Goal: Task Accomplishment & Management: Manage account settings

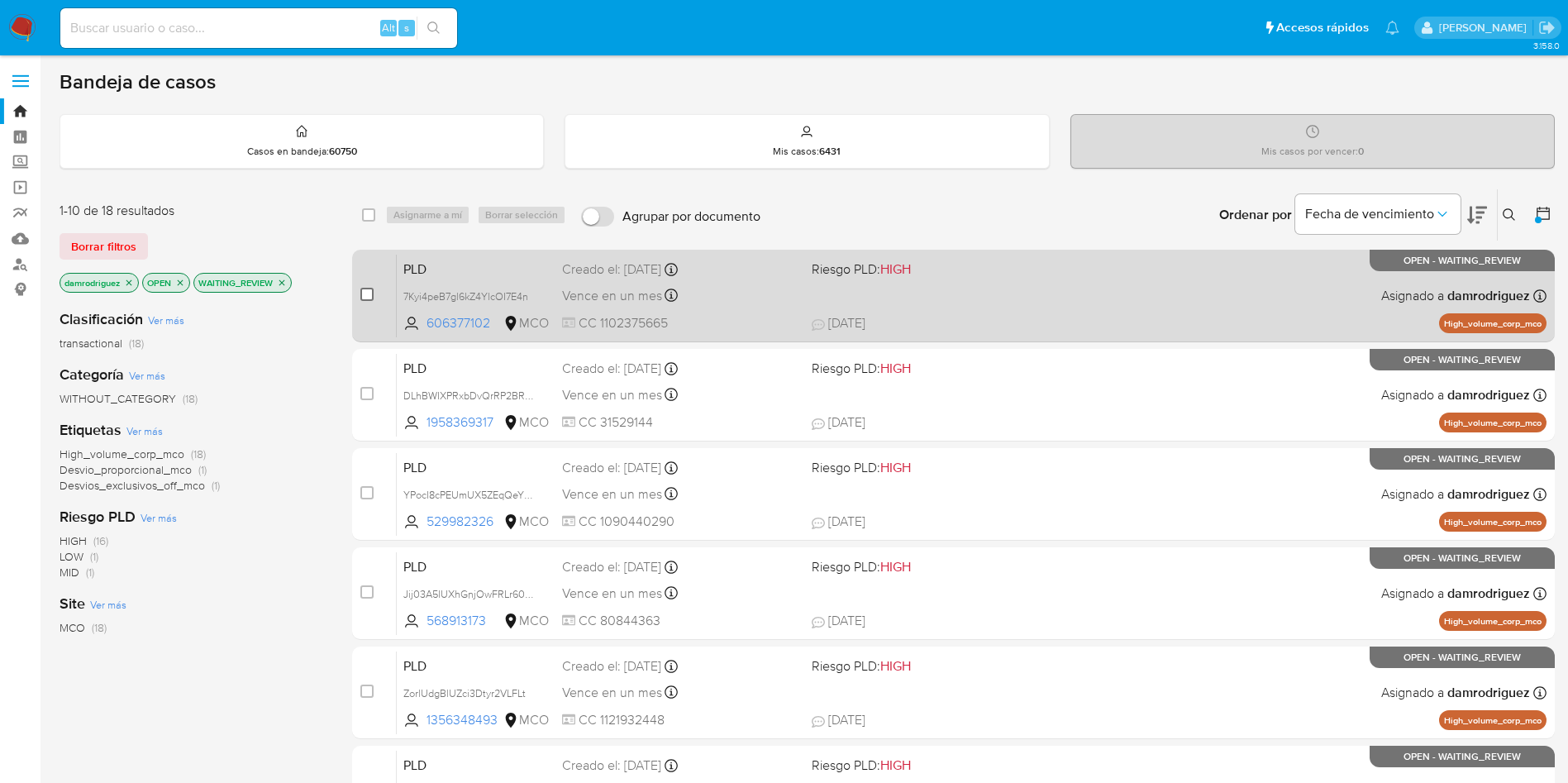
click at [372, 299] on input "checkbox" at bounding box center [366, 294] width 13 height 13
checkbox input "true"
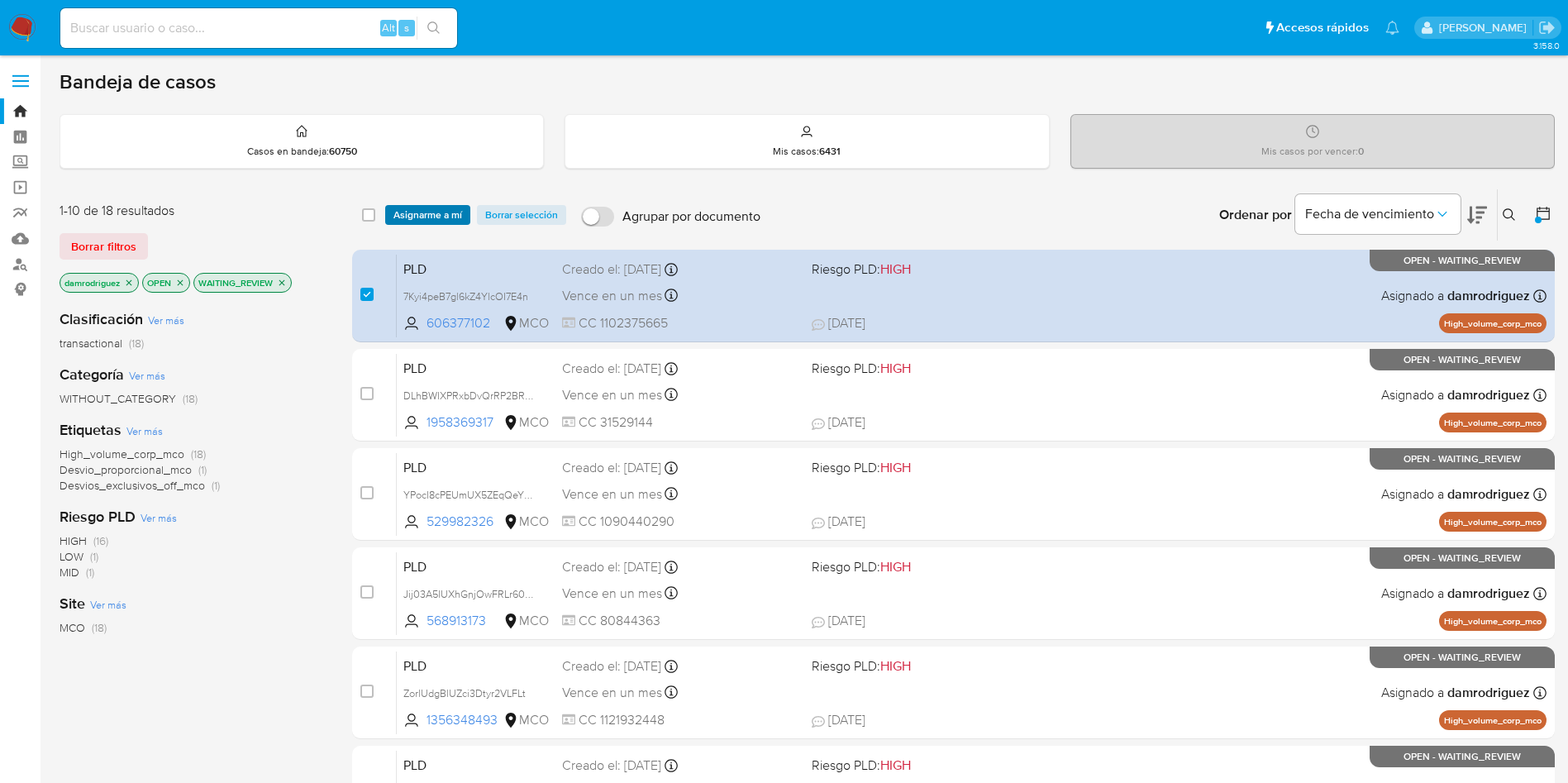
click at [419, 210] on span "Asignarme a mí" at bounding box center [428, 215] width 69 height 17
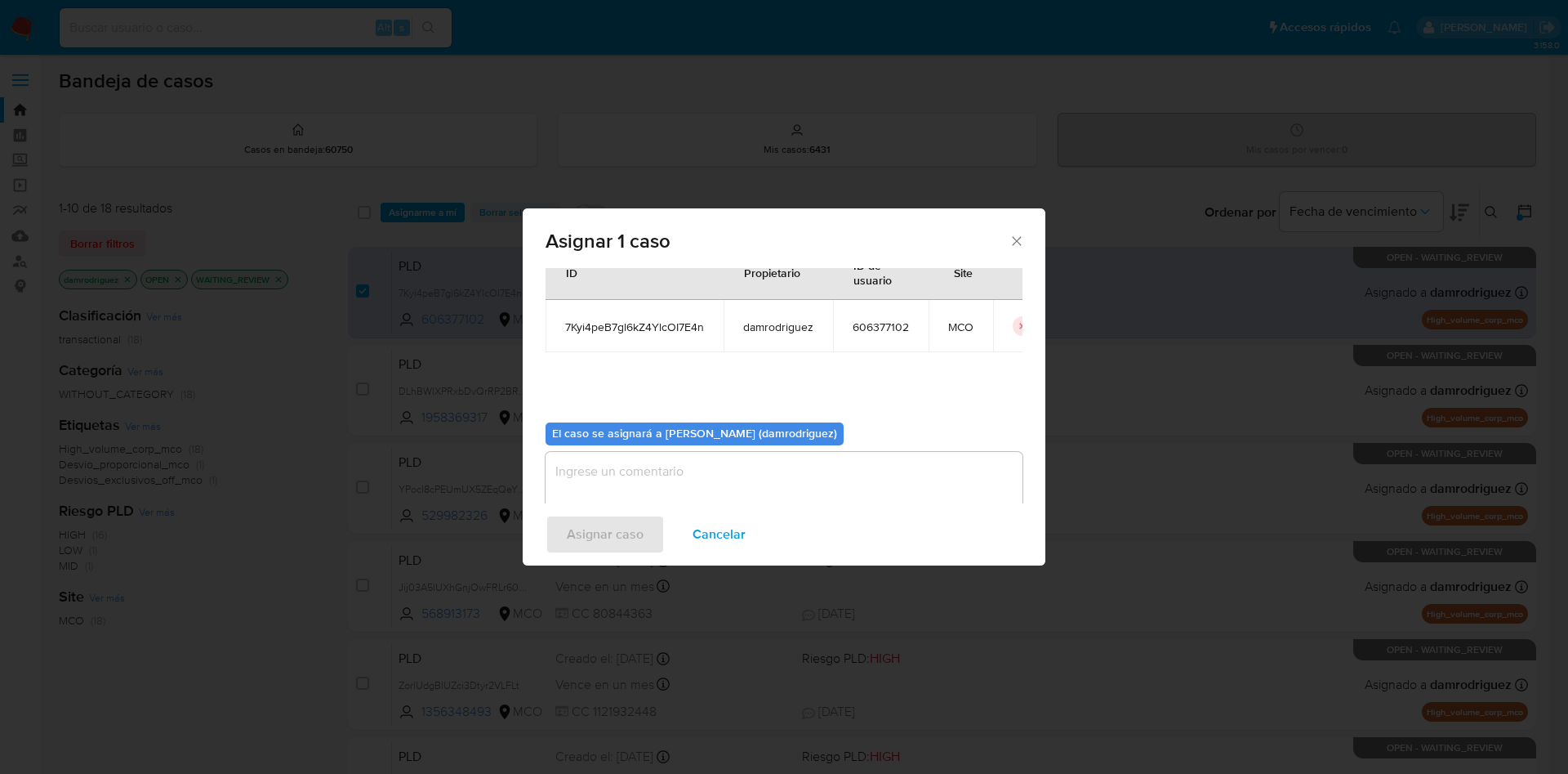
scroll to position [85, 0]
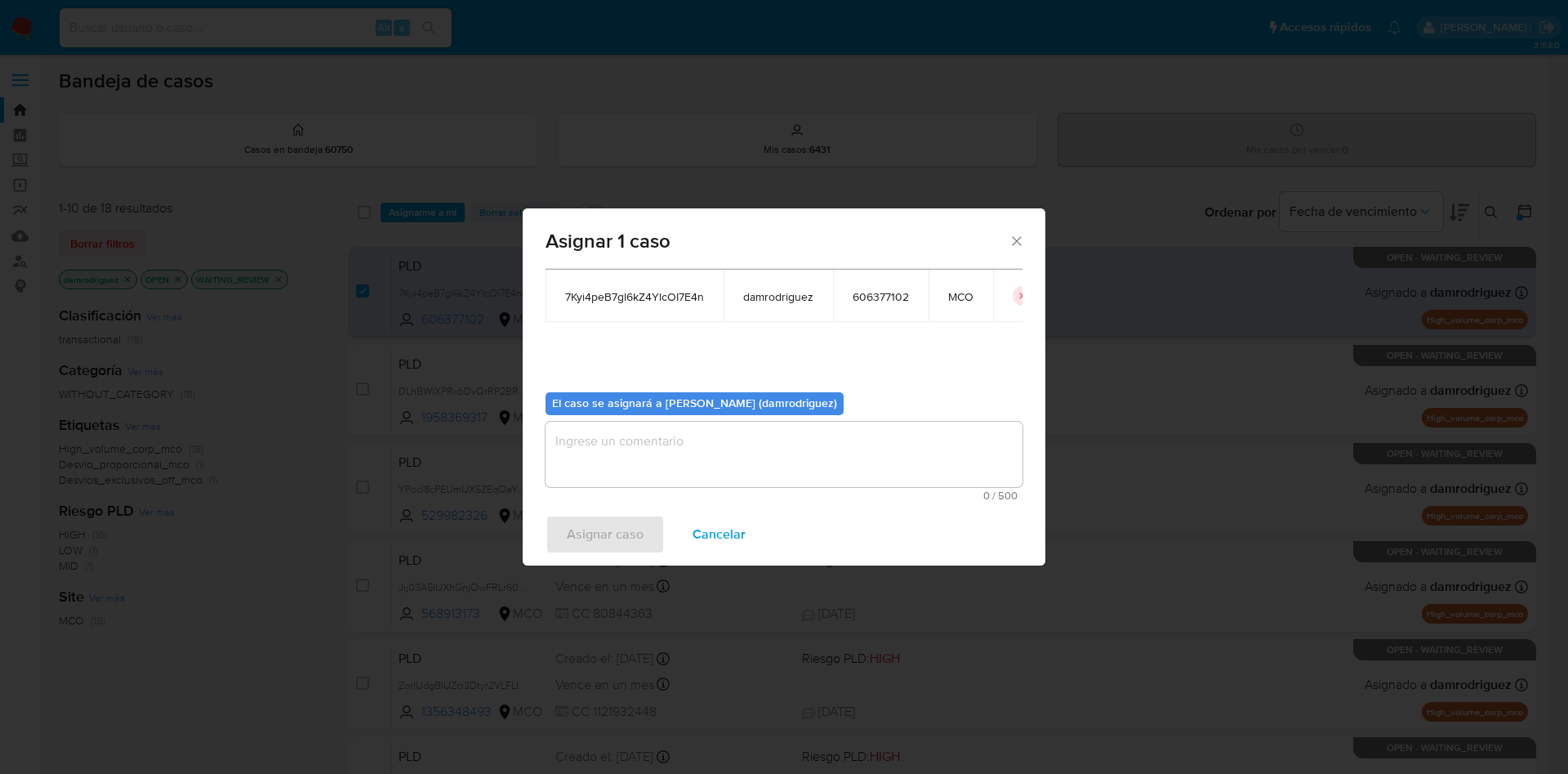
click at [644, 466] on textarea "assign-modal" at bounding box center [784, 454] width 477 height 65
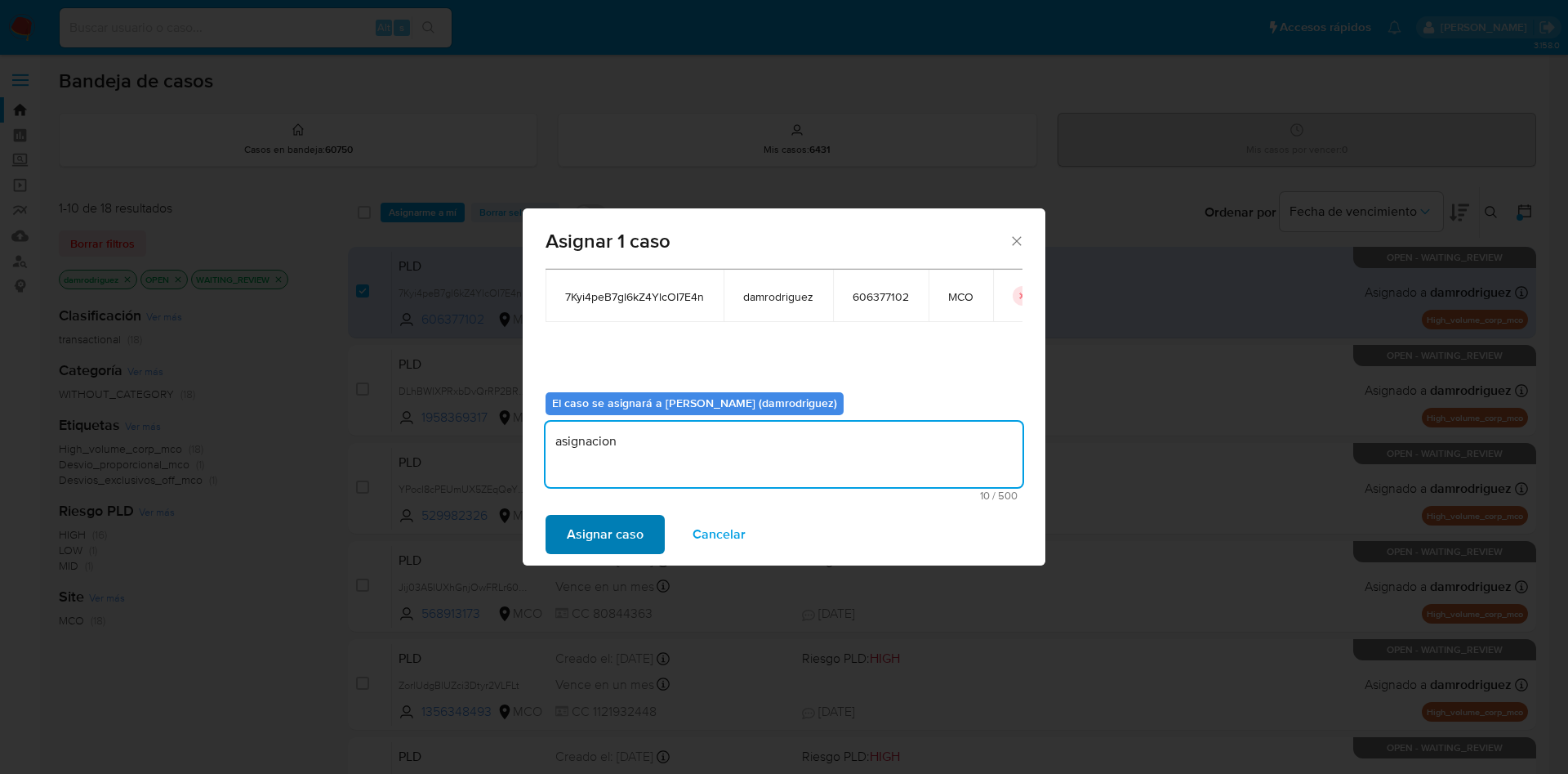
type textarea "asignacion"
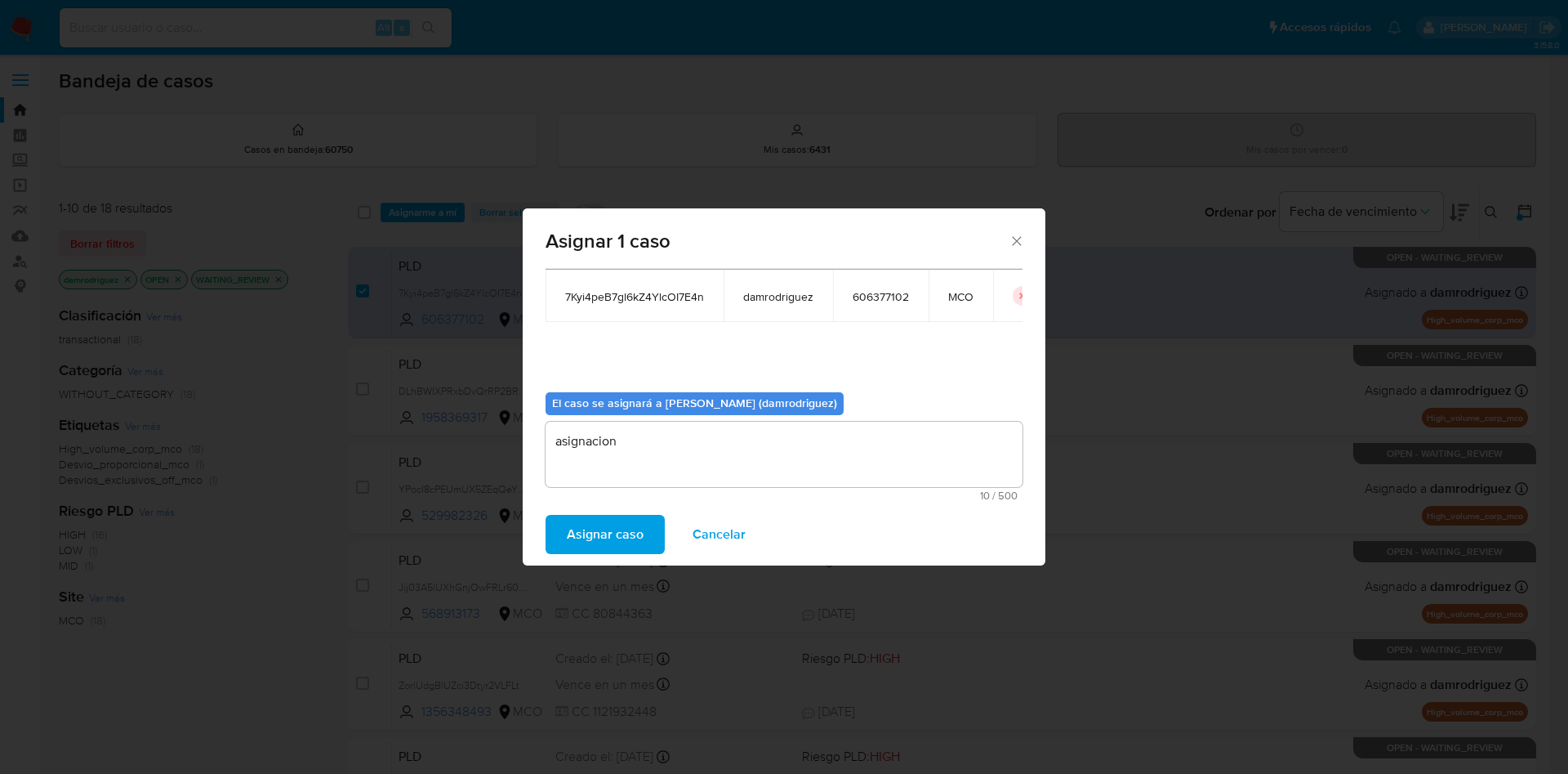
click at [620, 535] on span "Asignar caso" at bounding box center [605, 534] width 77 height 36
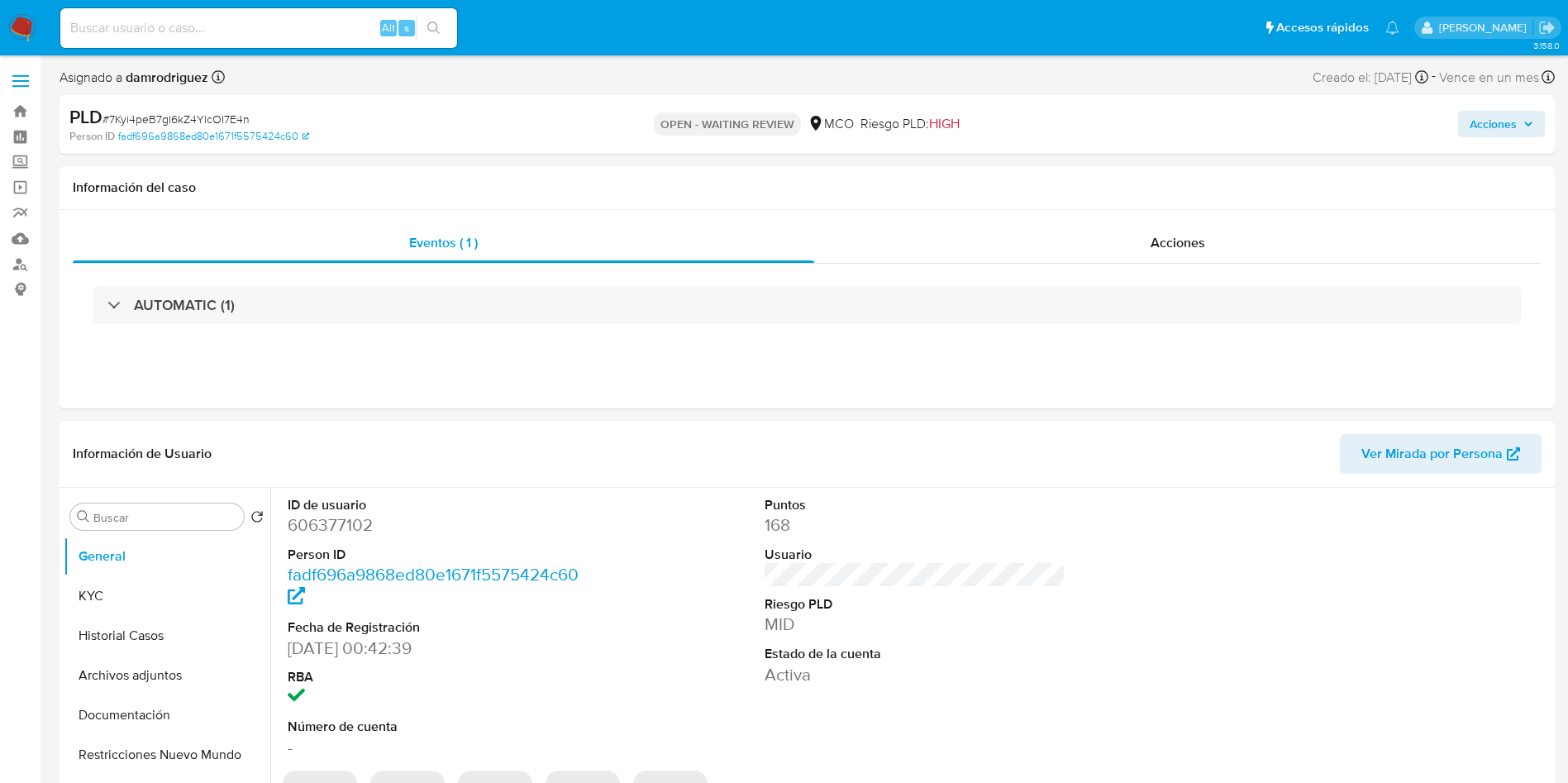
select select "10"
click at [343, 530] on dd "606377102" at bounding box center [438, 524] width 302 height 23
copy dd "606377102"
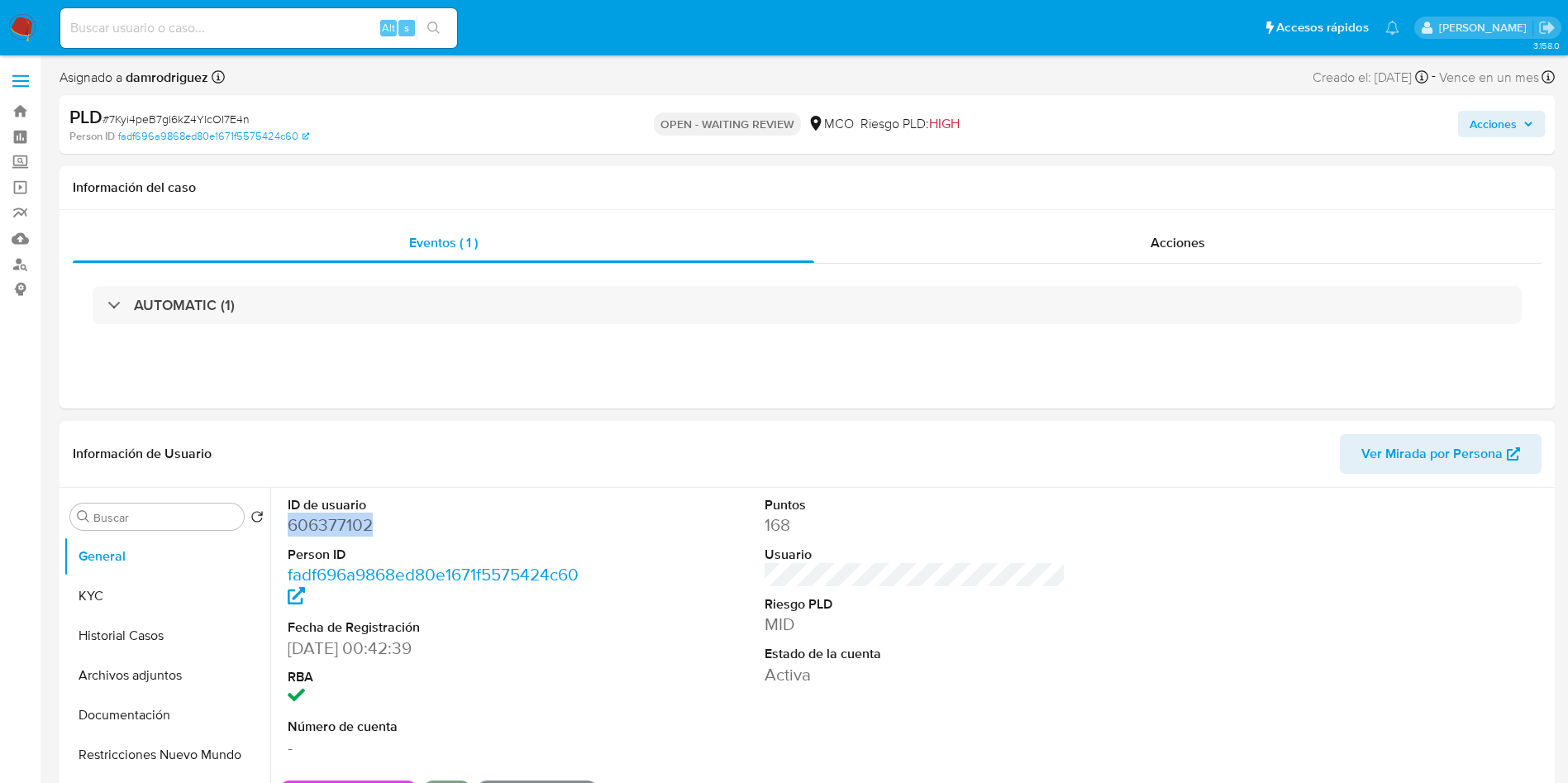
click at [326, 516] on dd "606377102" at bounding box center [438, 524] width 302 height 23
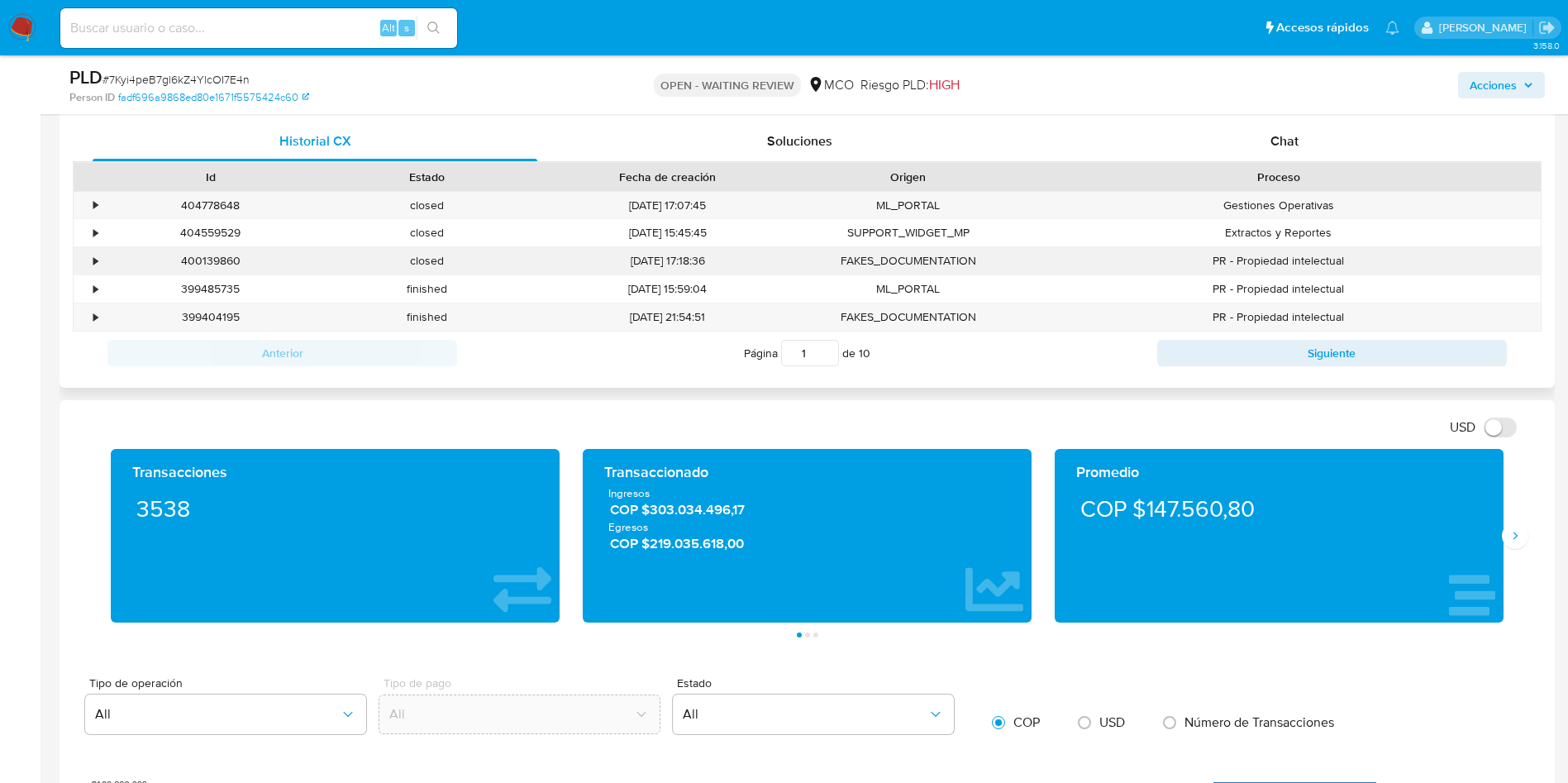
scroll to position [744, 0]
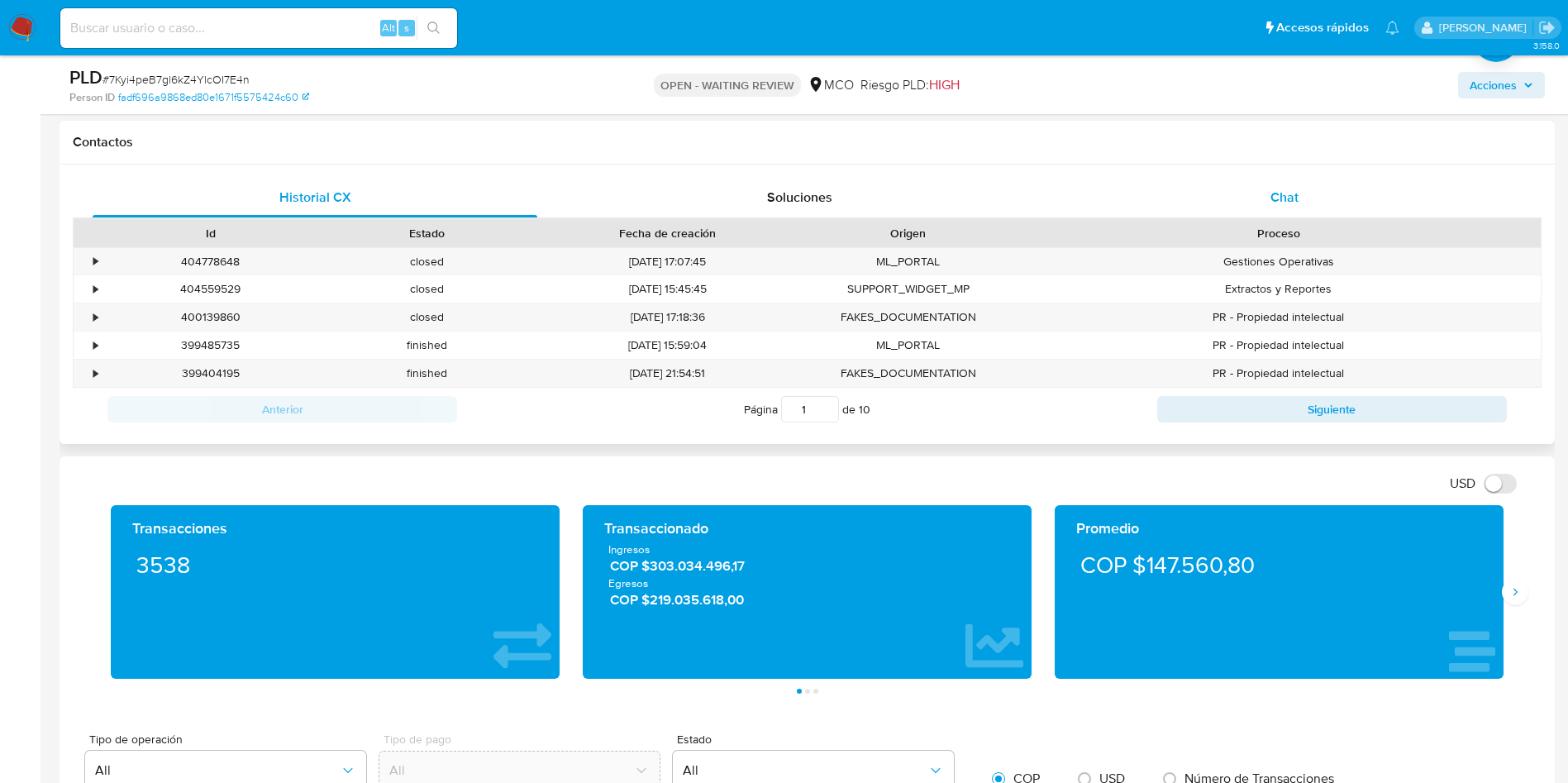
click at [1247, 201] on div "Chat" at bounding box center [1284, 198] width 444 height 40
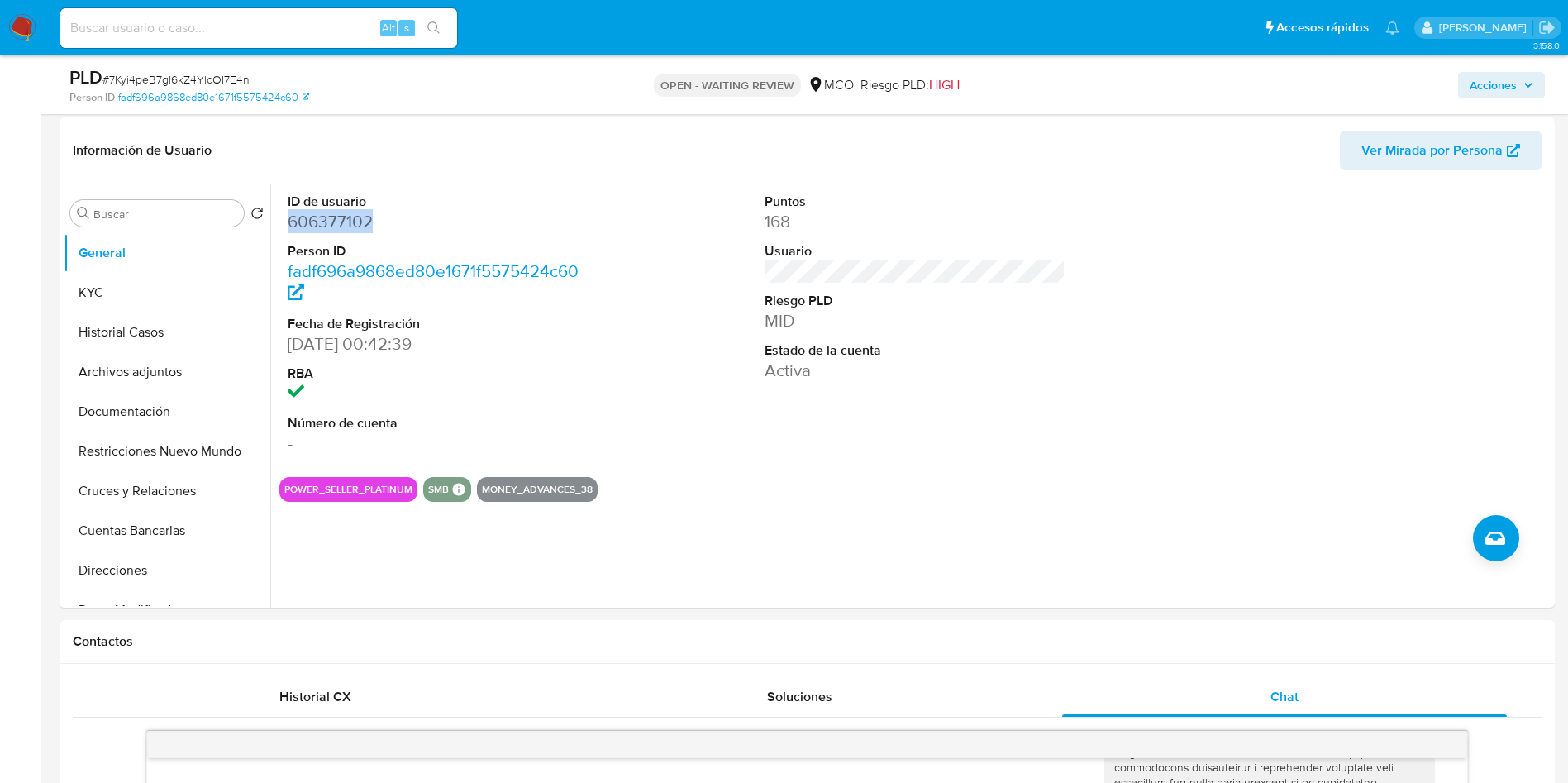
scroll to position [0, 0]
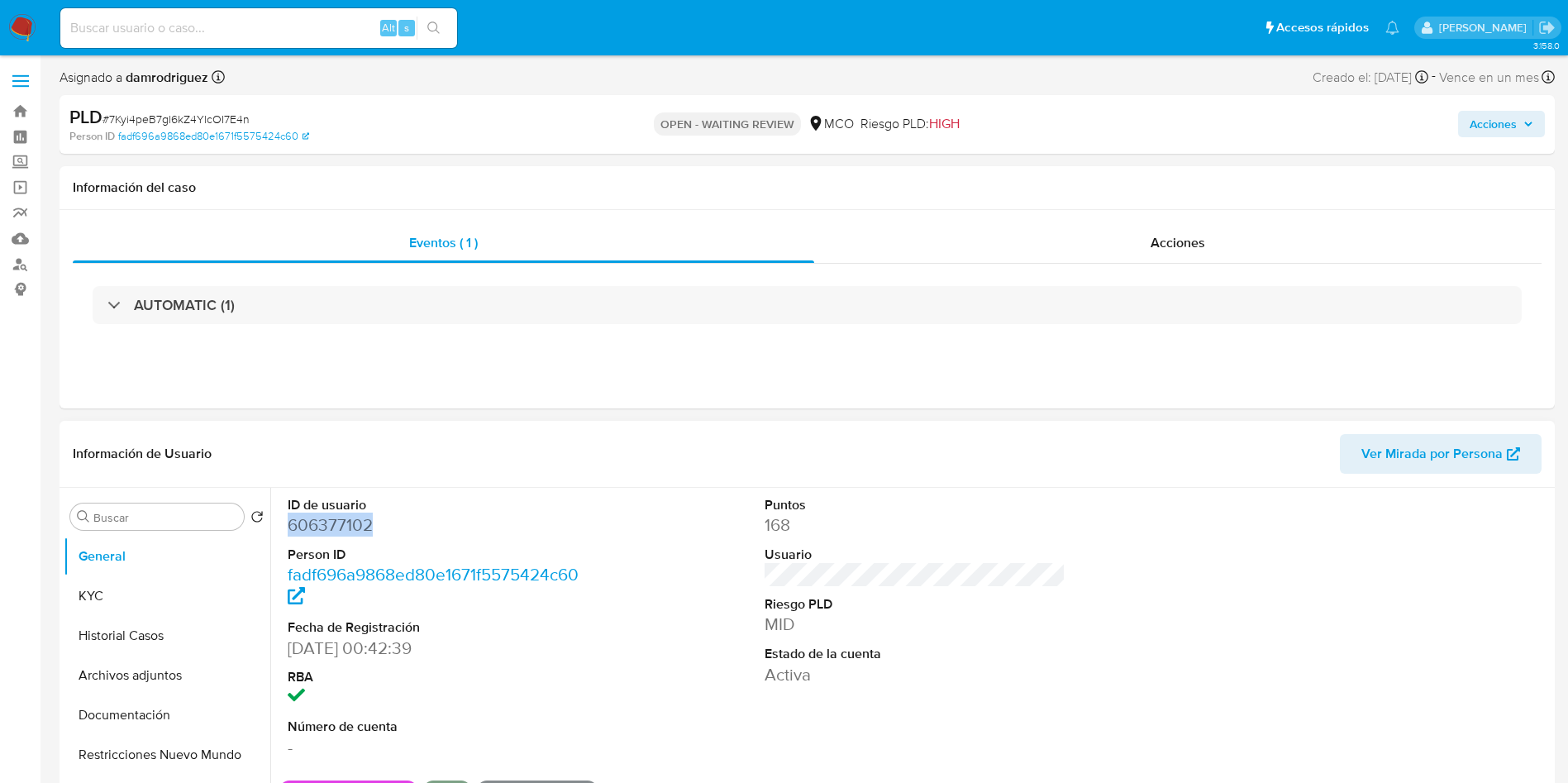
click at [323, 513] on dd "606377102" at bounding box center [438, 524] width 302 height 23
click at [314, 530] on dd "606377102" at bounding box center [438, 524] width 302 height 23
click at [316, 526] on dd "606377102" at bounding box center [438, 524] width 302 height 23
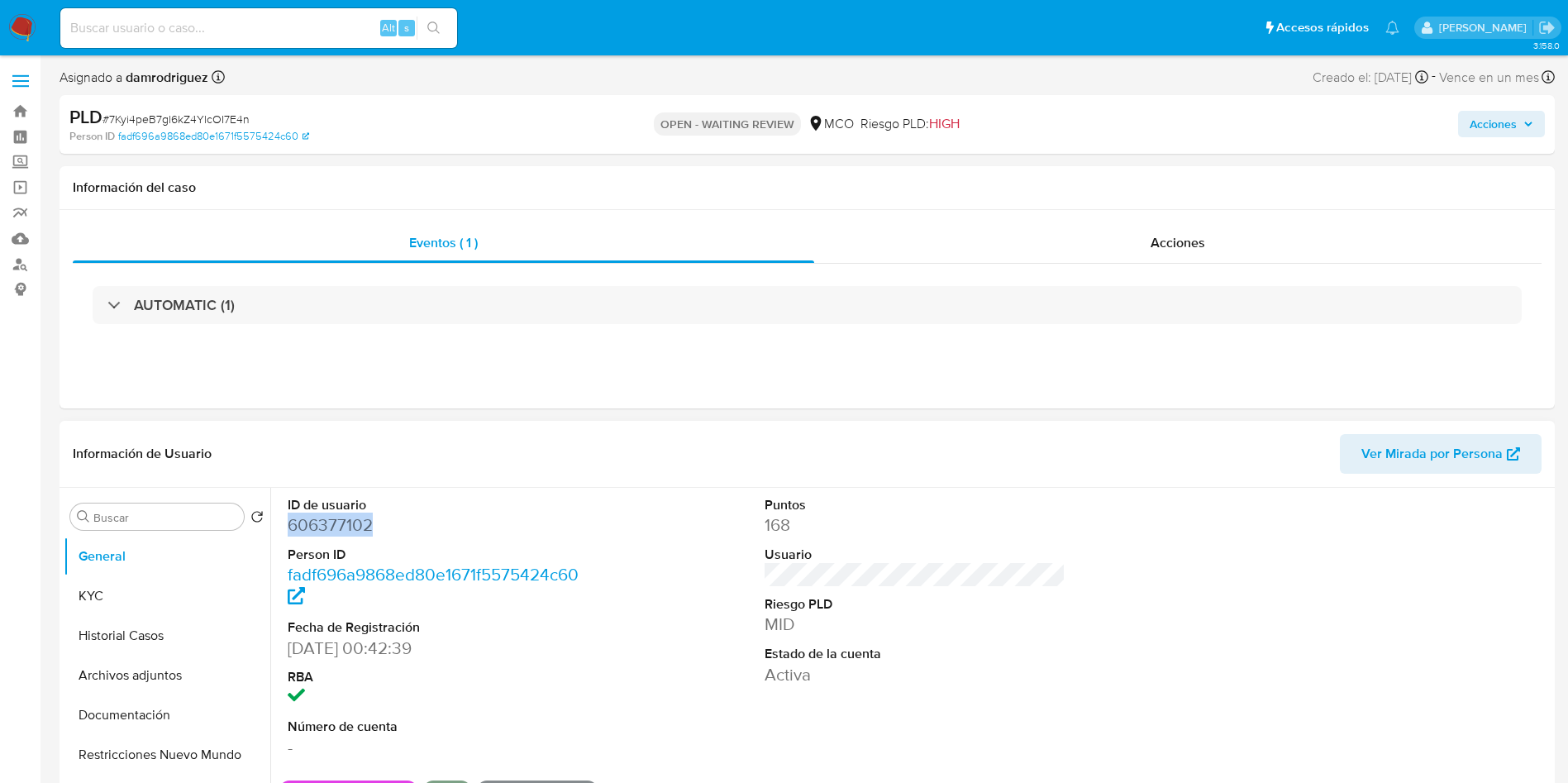
click at [316, 526] on dd "606377102" at bounding box center [438, 524] width 302 height 23
click at [328, 527] on dd "606377102" at bounding box center [438, 524] width 302 height 23
click at [666, 587] on div "ID de usuario 606377102 Person ID fadf696a9868ed80e1671f5575424c60 Fecha de Reg…" at bounding box center [915, 627] width 1271 height 279
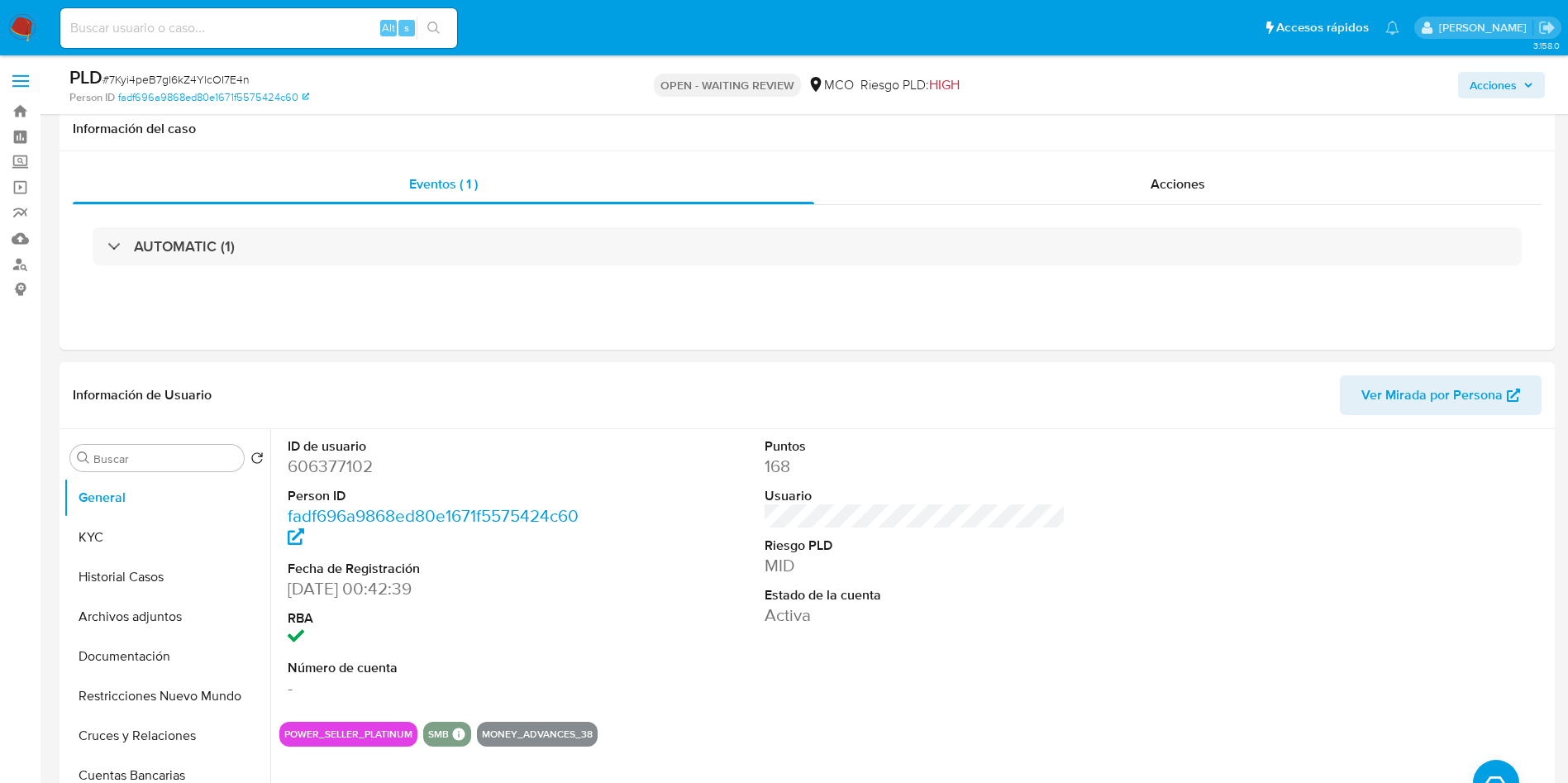
scroll to position [124, 0]
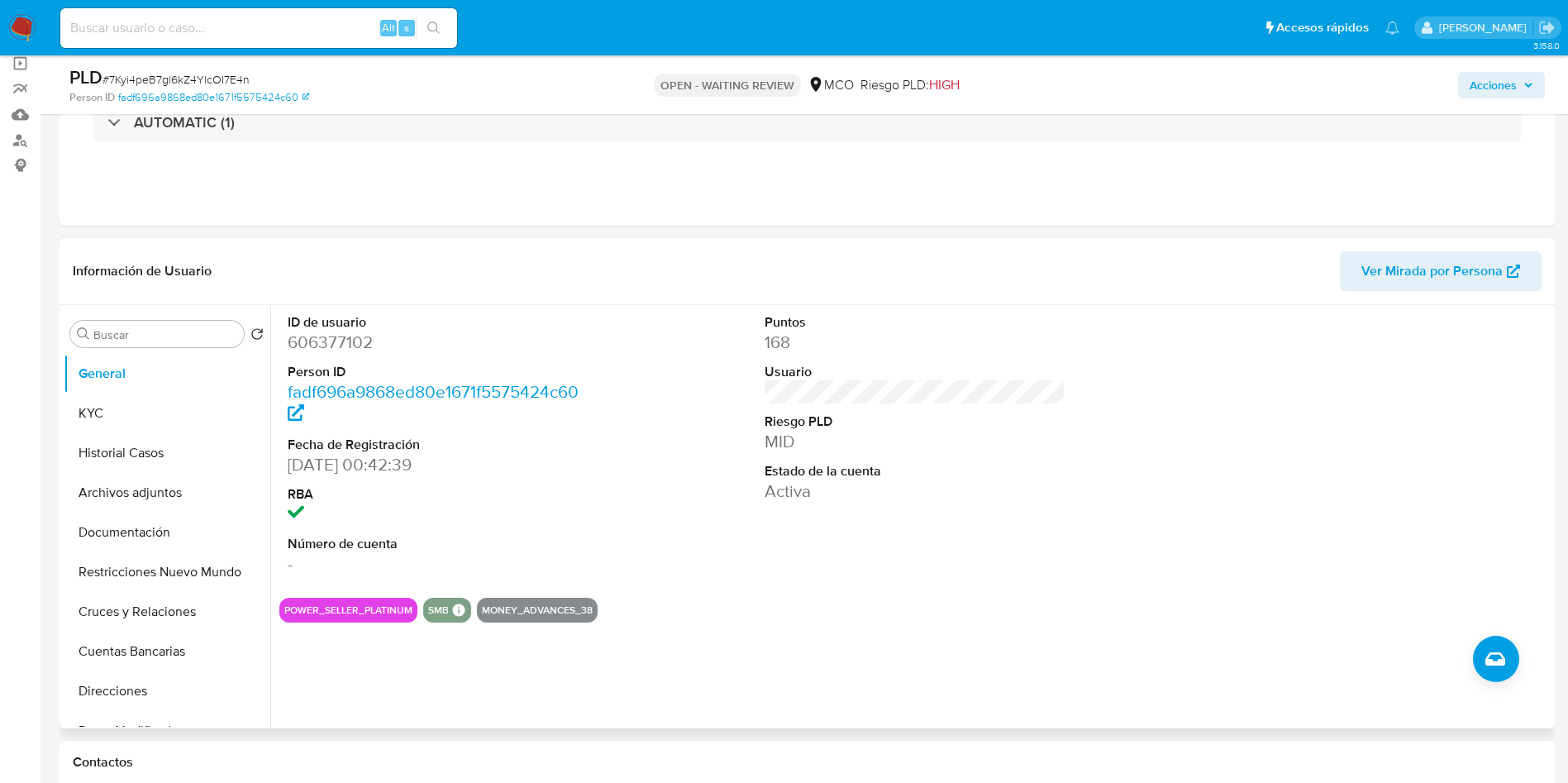
click at [347, 332] on dd "606377102" at bounding box center [438, 341] width 302 height 23
copy dd "606377102"
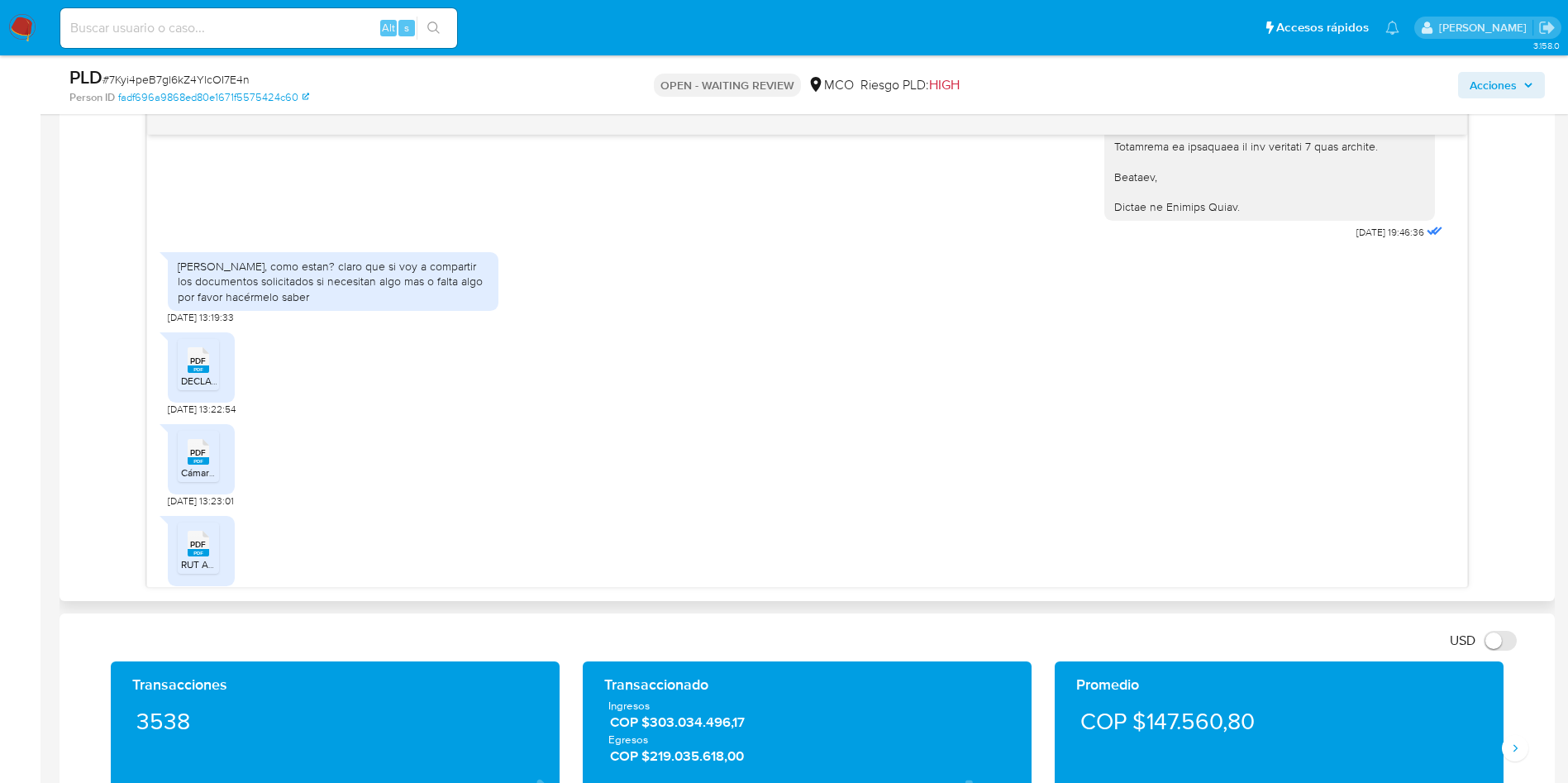
scroll to position [584, 0]
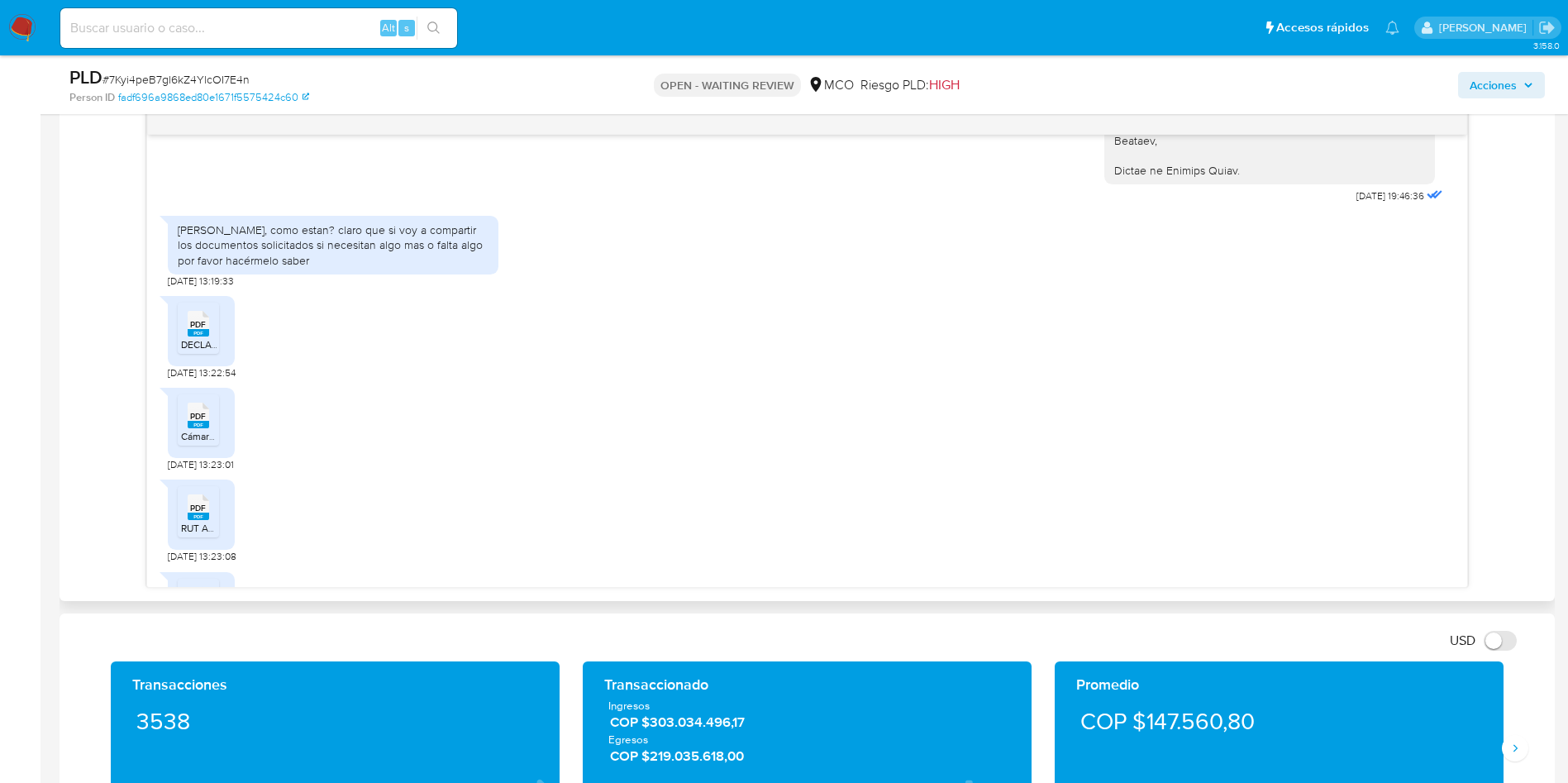
click at [198, 330] on rect at bounding box center [198, 333] width 21 height 7
click at [204, 438] on span "Cámara de comercio 2025.pdf" at bounding box center [247, 435] width 133 height 14
click at [200, 513] on span "PDF" at bounding box center [198, 508] width 16 height 11
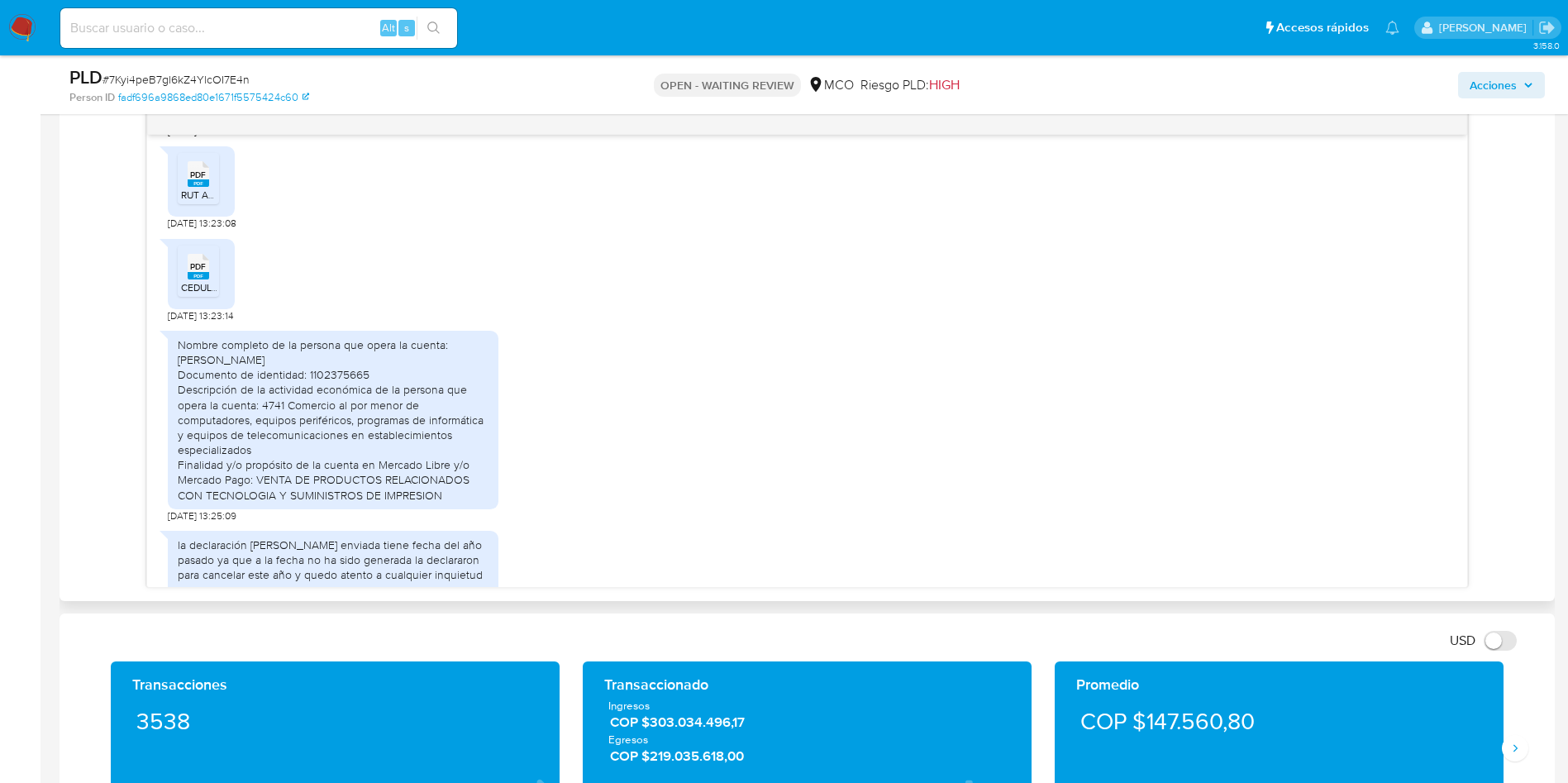
scroll to position [956, 0]
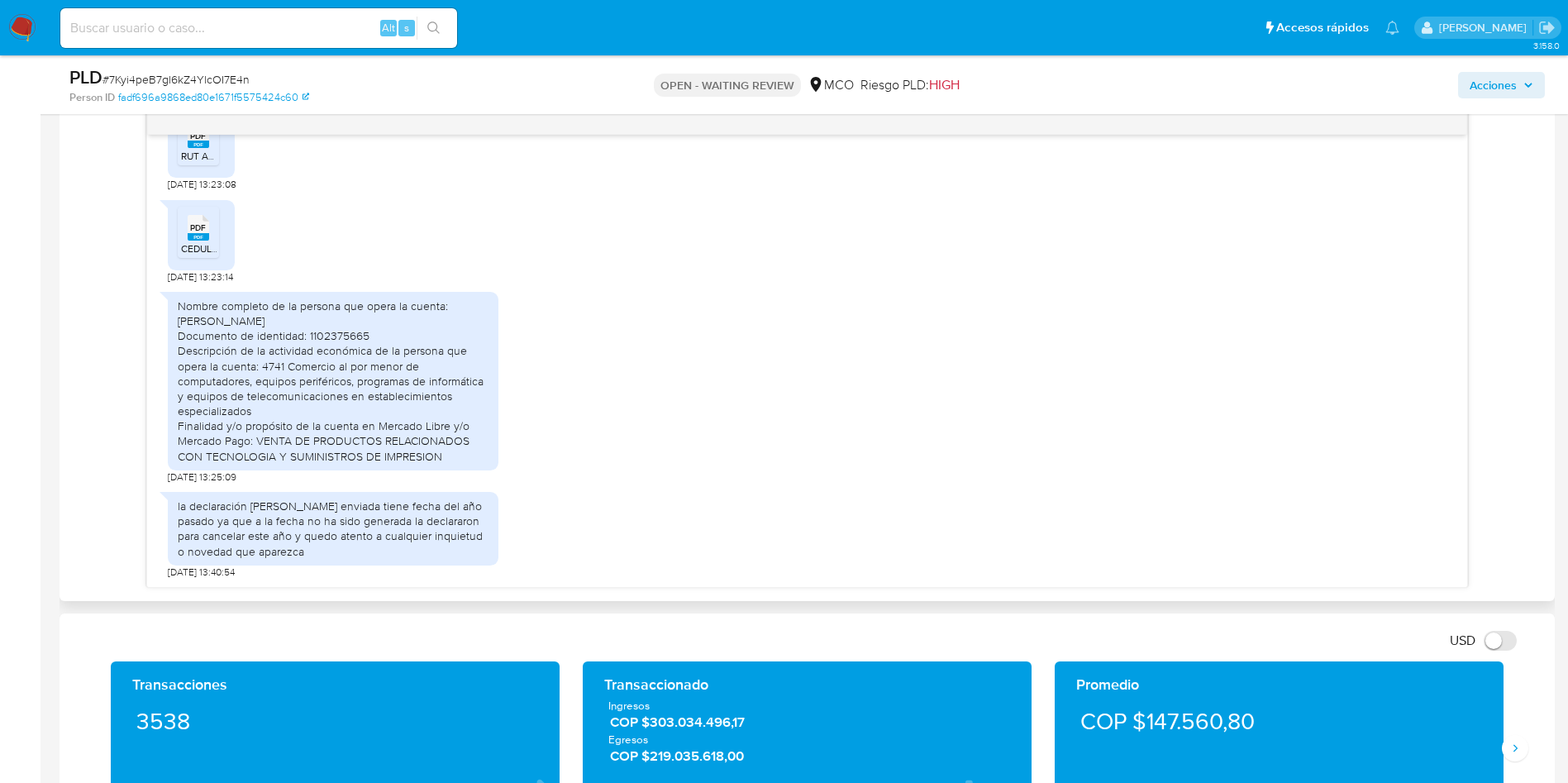
click at [821, 284] on div "Nombre completo de la persona que opera la cuenta: BRAIAN ANDRES PRIETO HURTADO…" at bounding box center [807, 384] width 1279 height 200
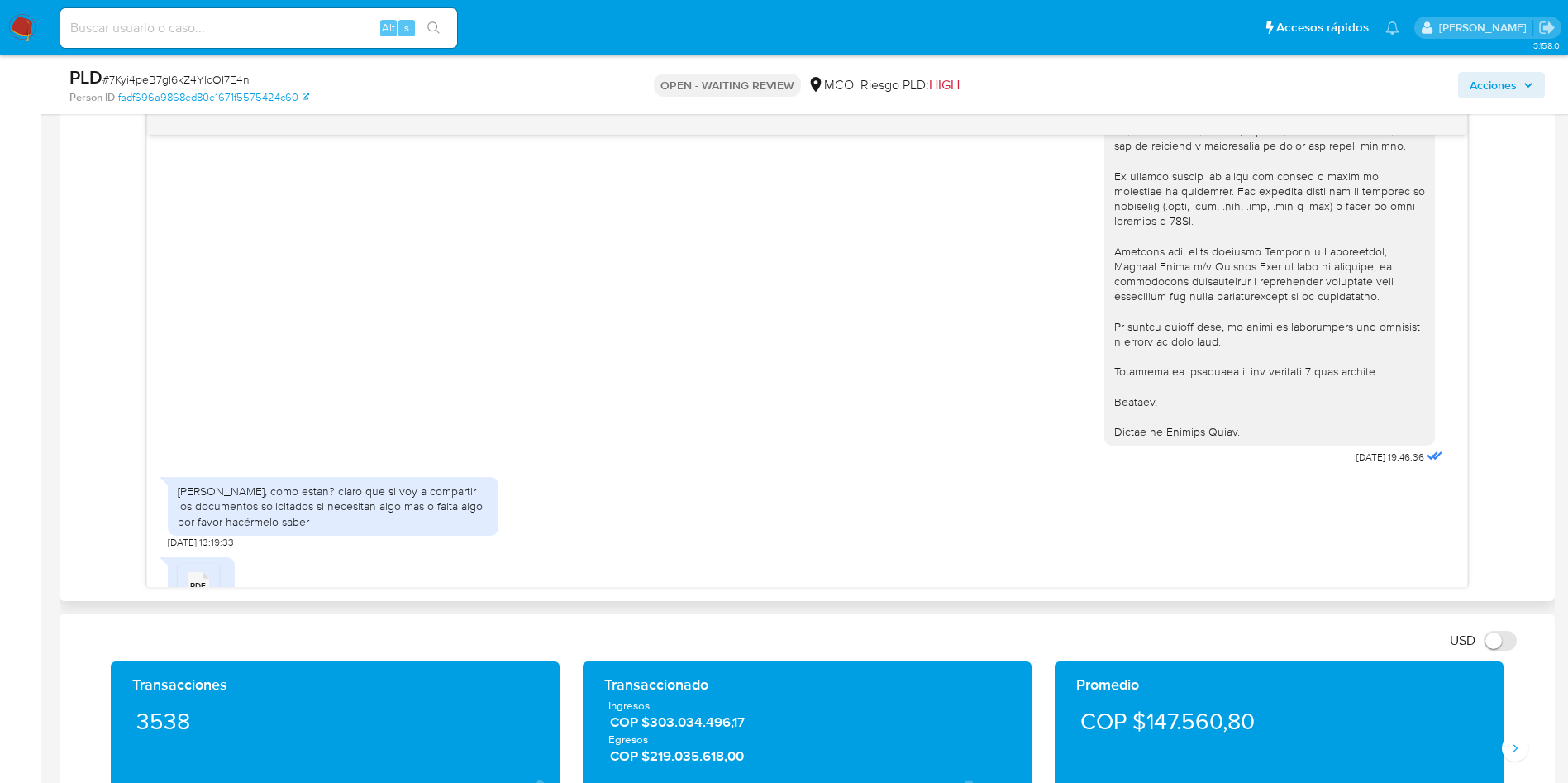
scroll to position [212, 0]
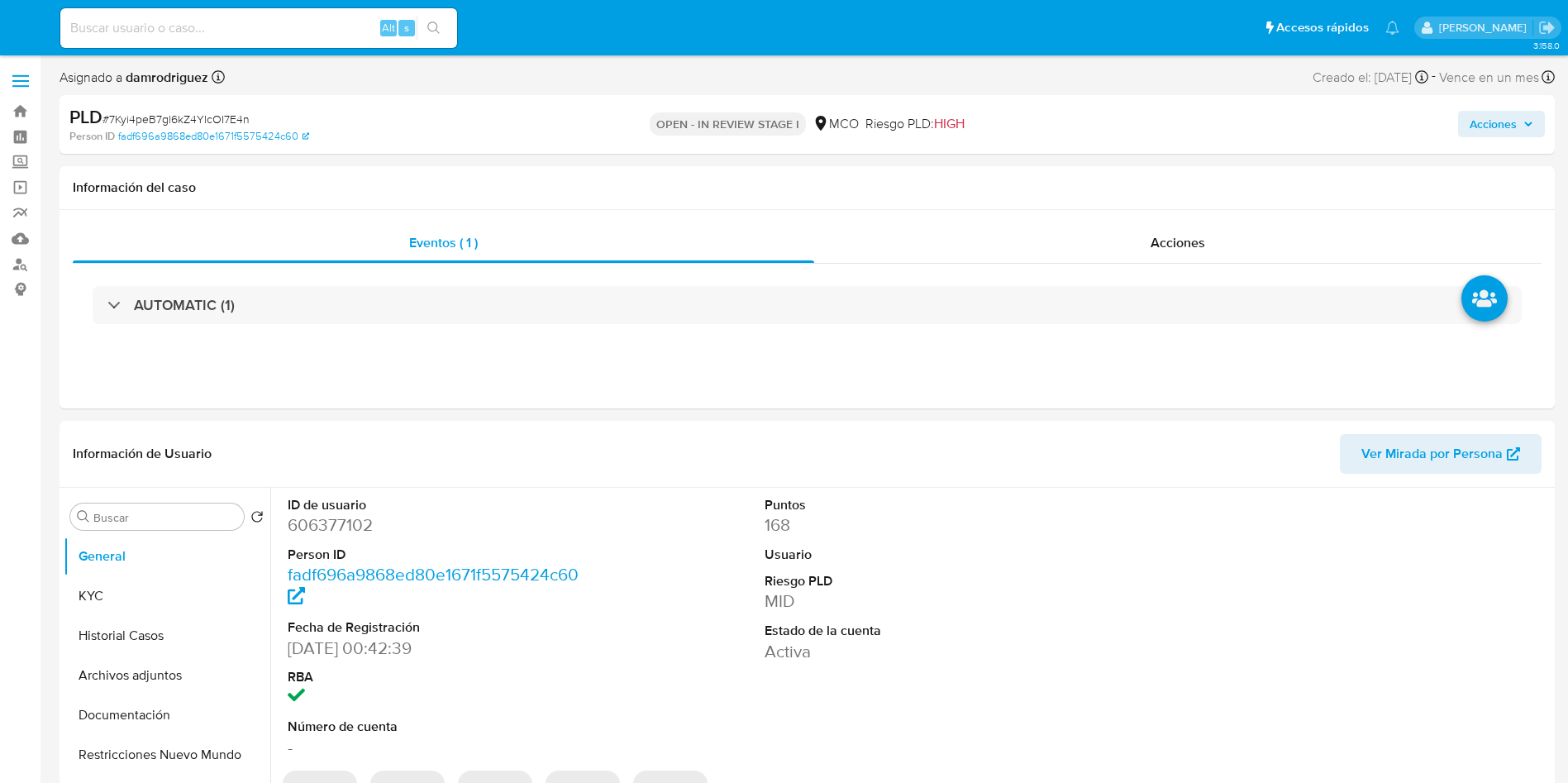
select select "10"
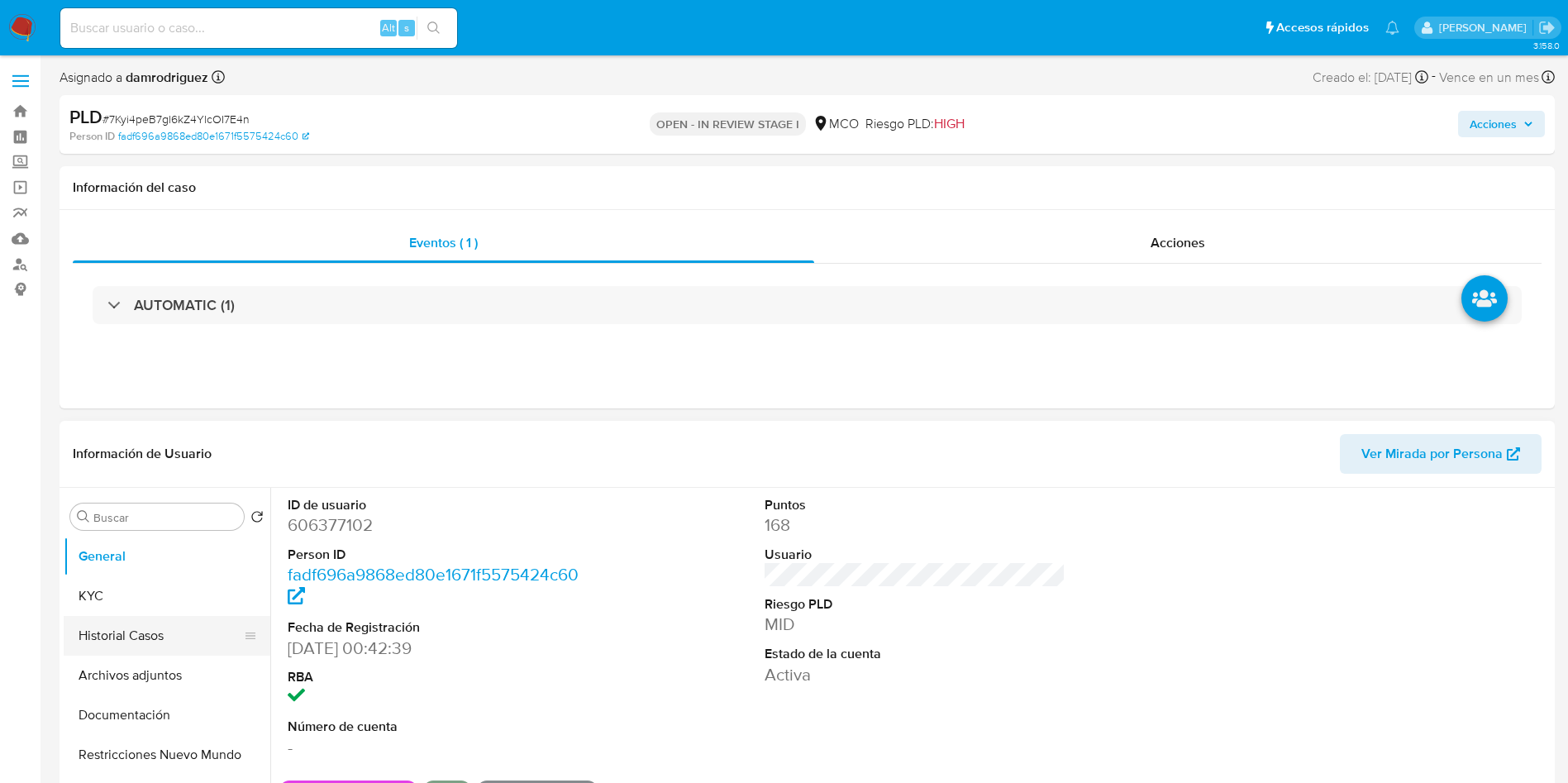
click at [154, 636] on button "Historial Casos" at bounding box center [161, 635] width 193 height 40
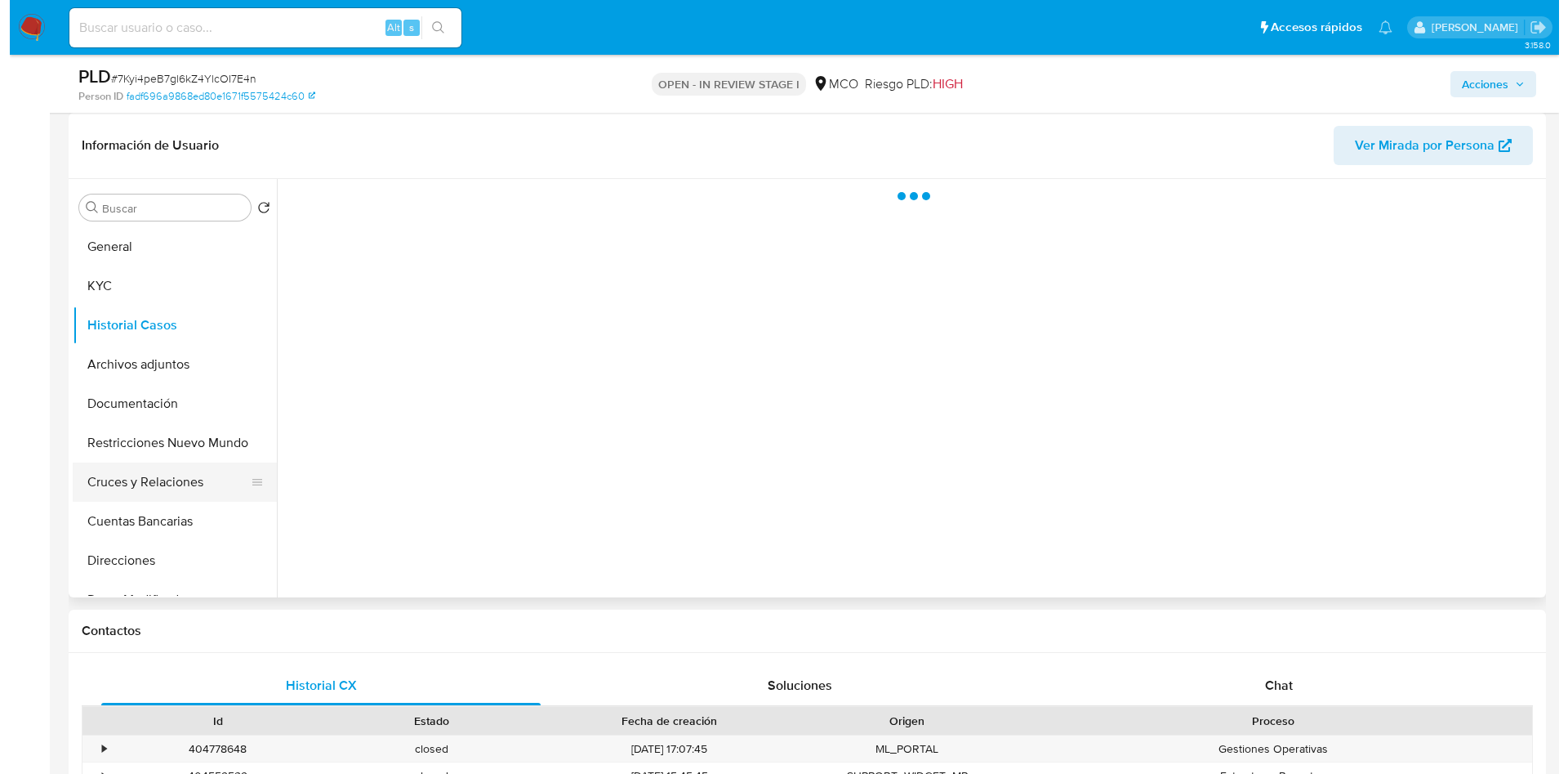
scroll to position [123, 0]
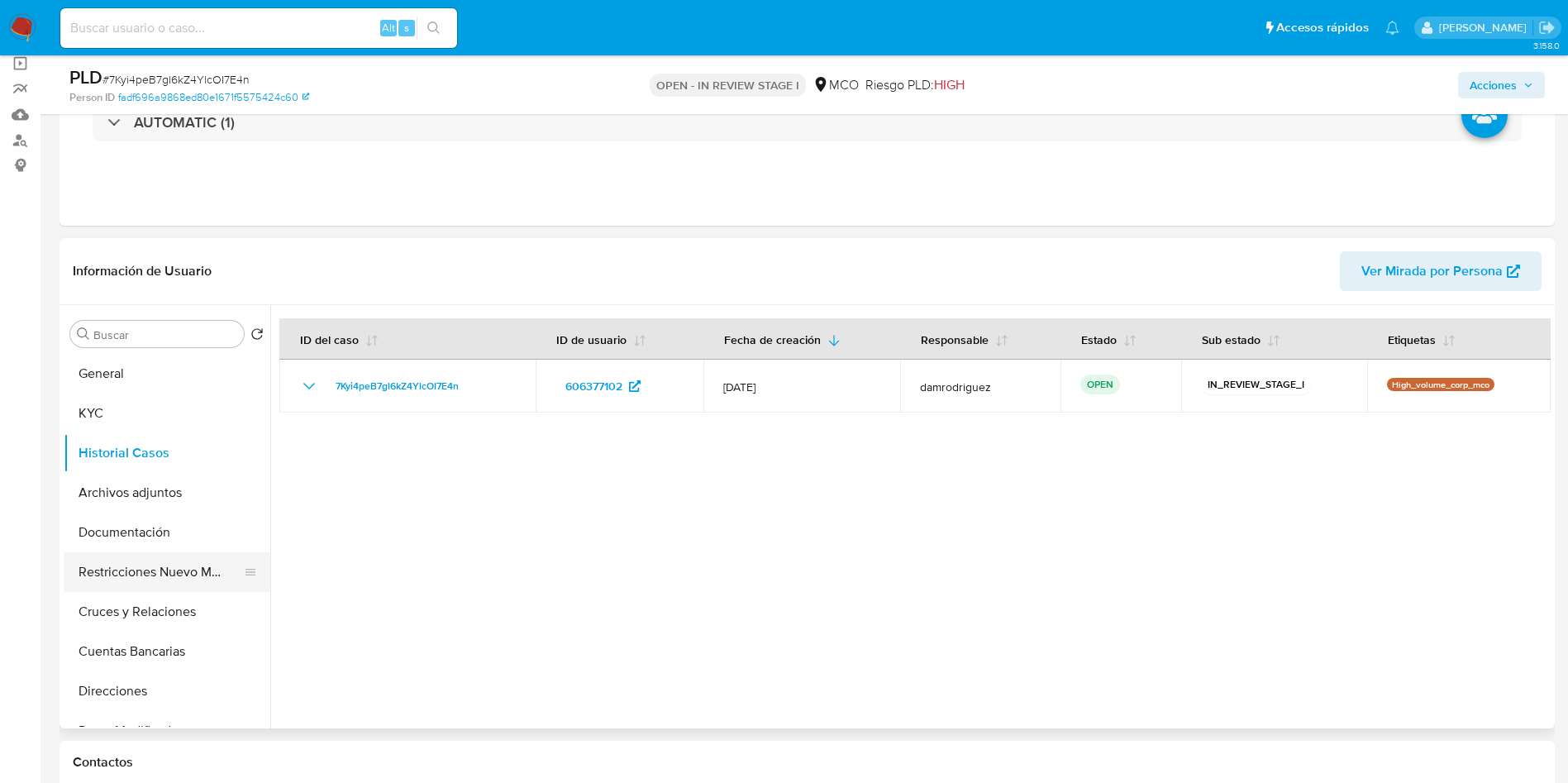
click at [124, 554] on button "Restricciones Nuevo Mundo" at bounding box center [161, 571] width 193 height 40
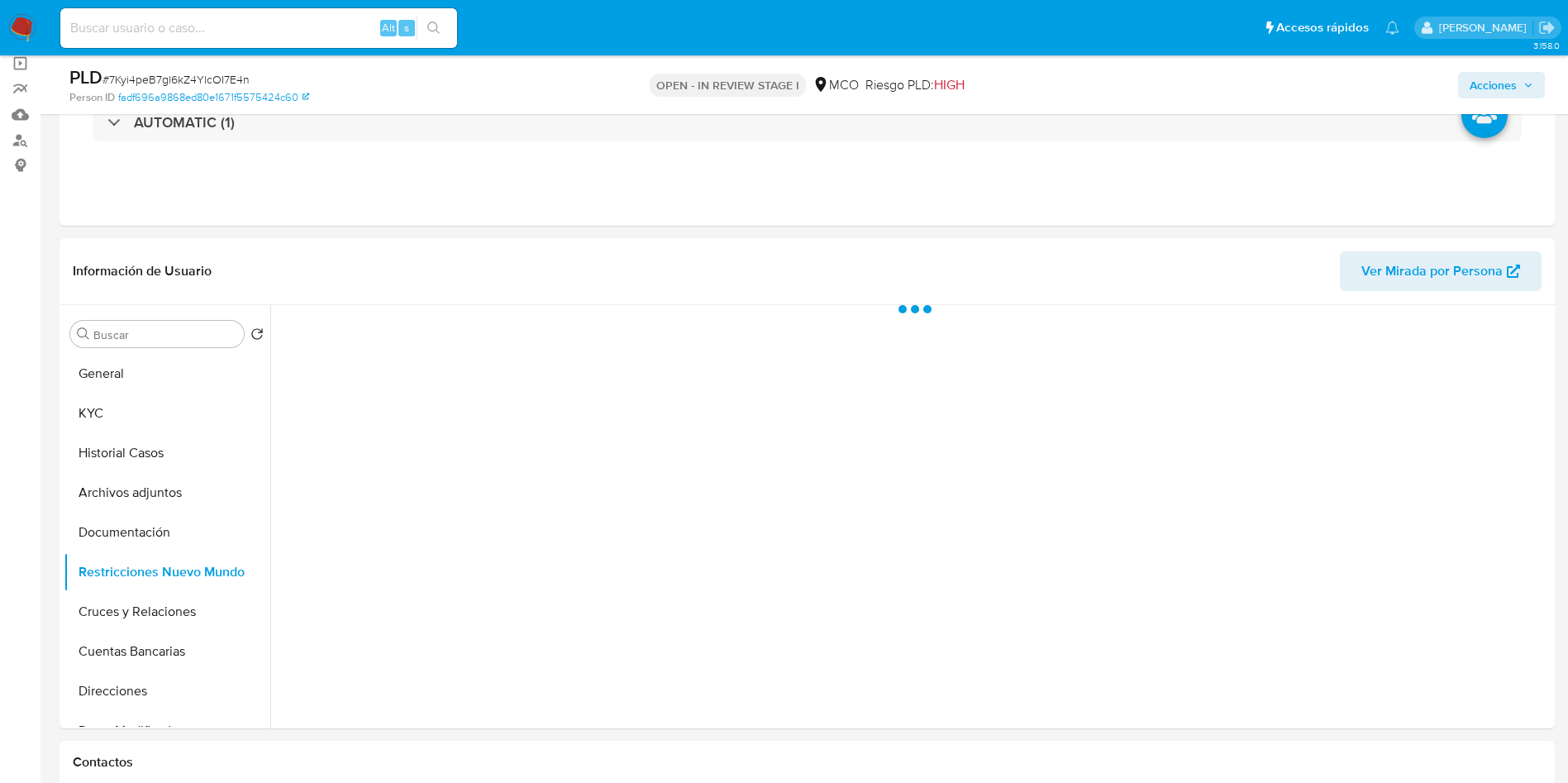
click at [350, 268] on header "Información de Usuario Ver Mirada por Persona" at bounding box center [806, 271] width 1469 height 40
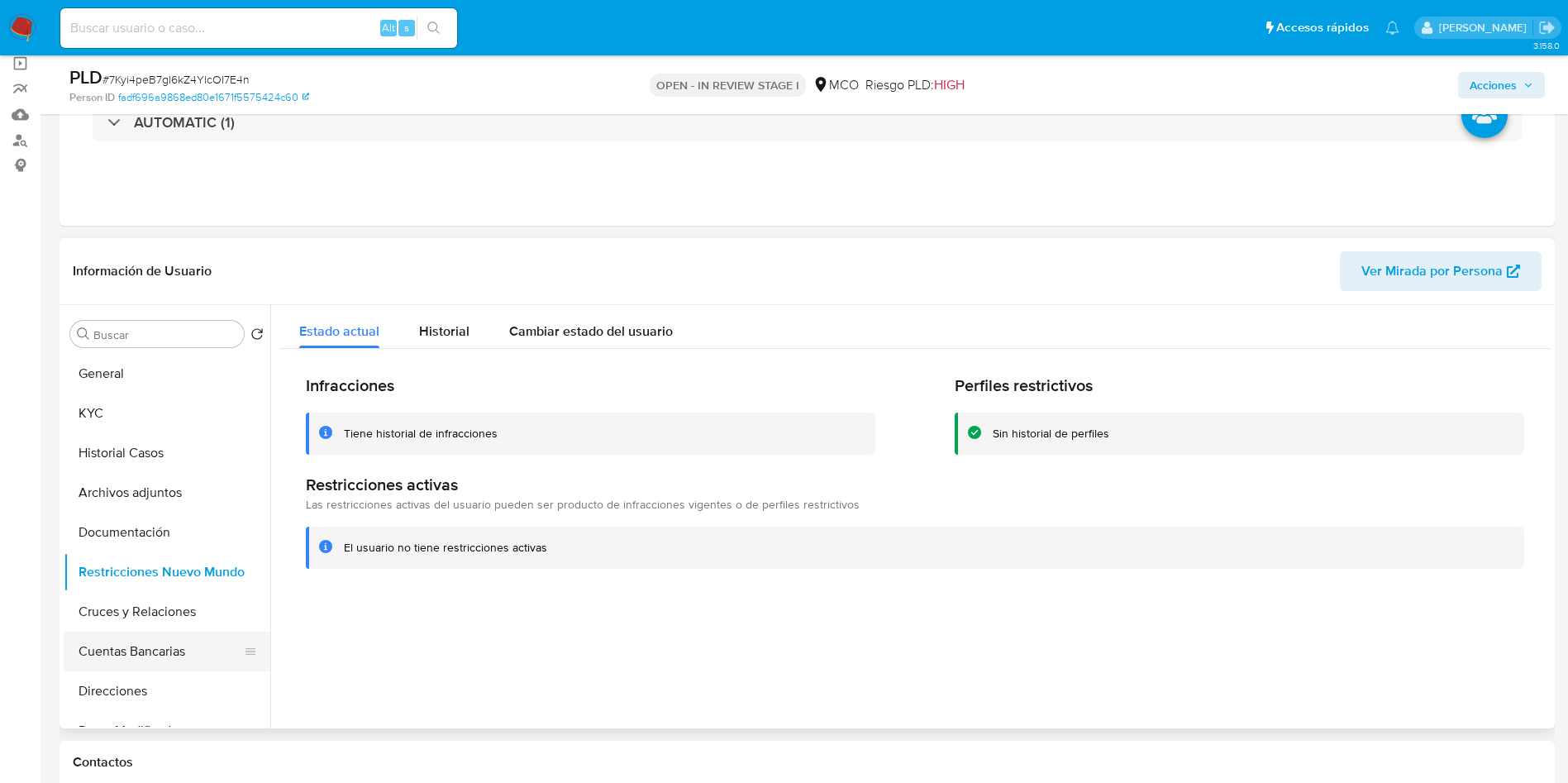
click at [118, 654] on button "Cuentas Bancarias" at bounding box center [161, 651] width 193 height 40
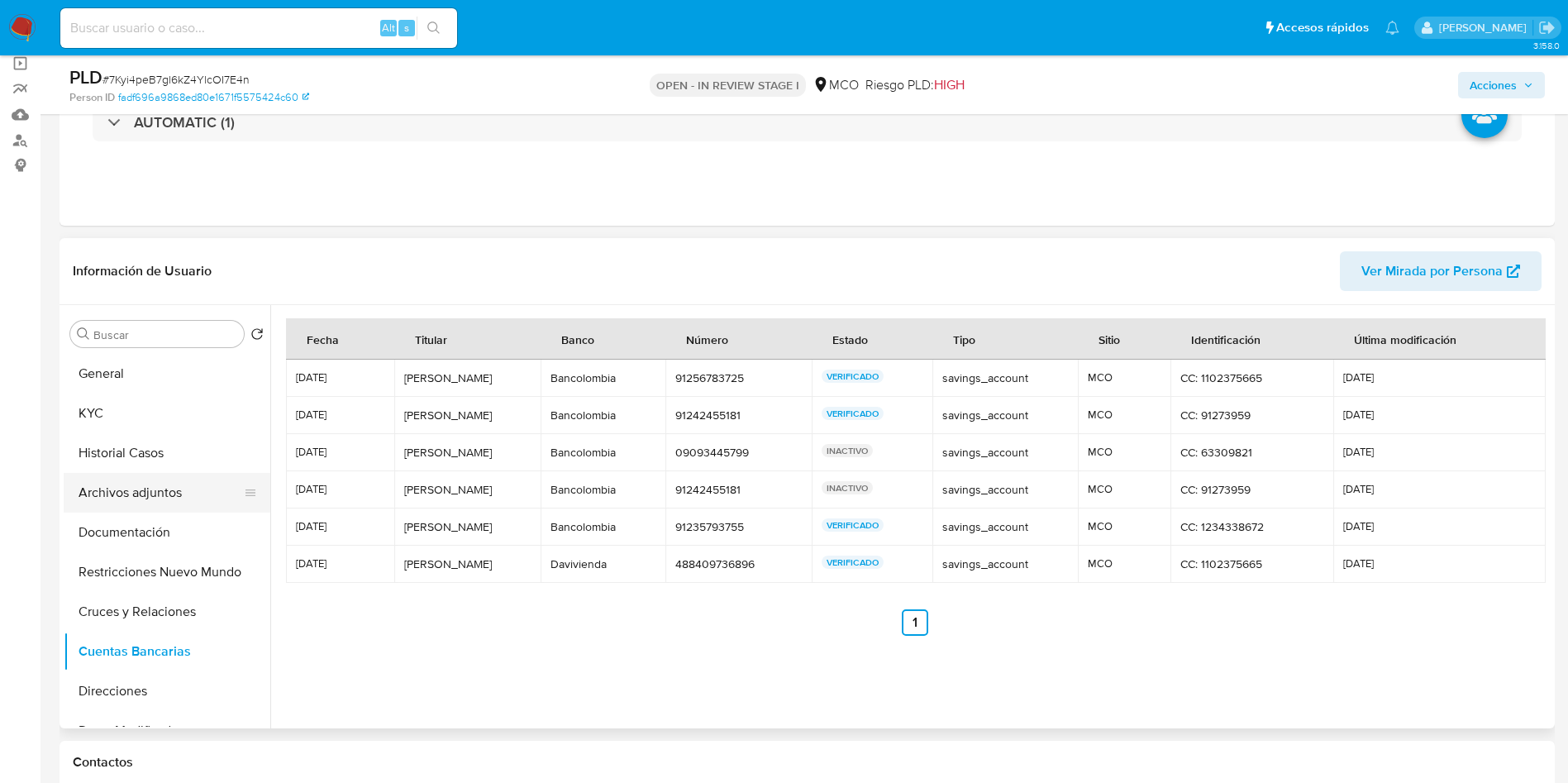
click at [108, 495] on button "Archivos adjuntos" at bounding box center [161, 493] width 193 height 40
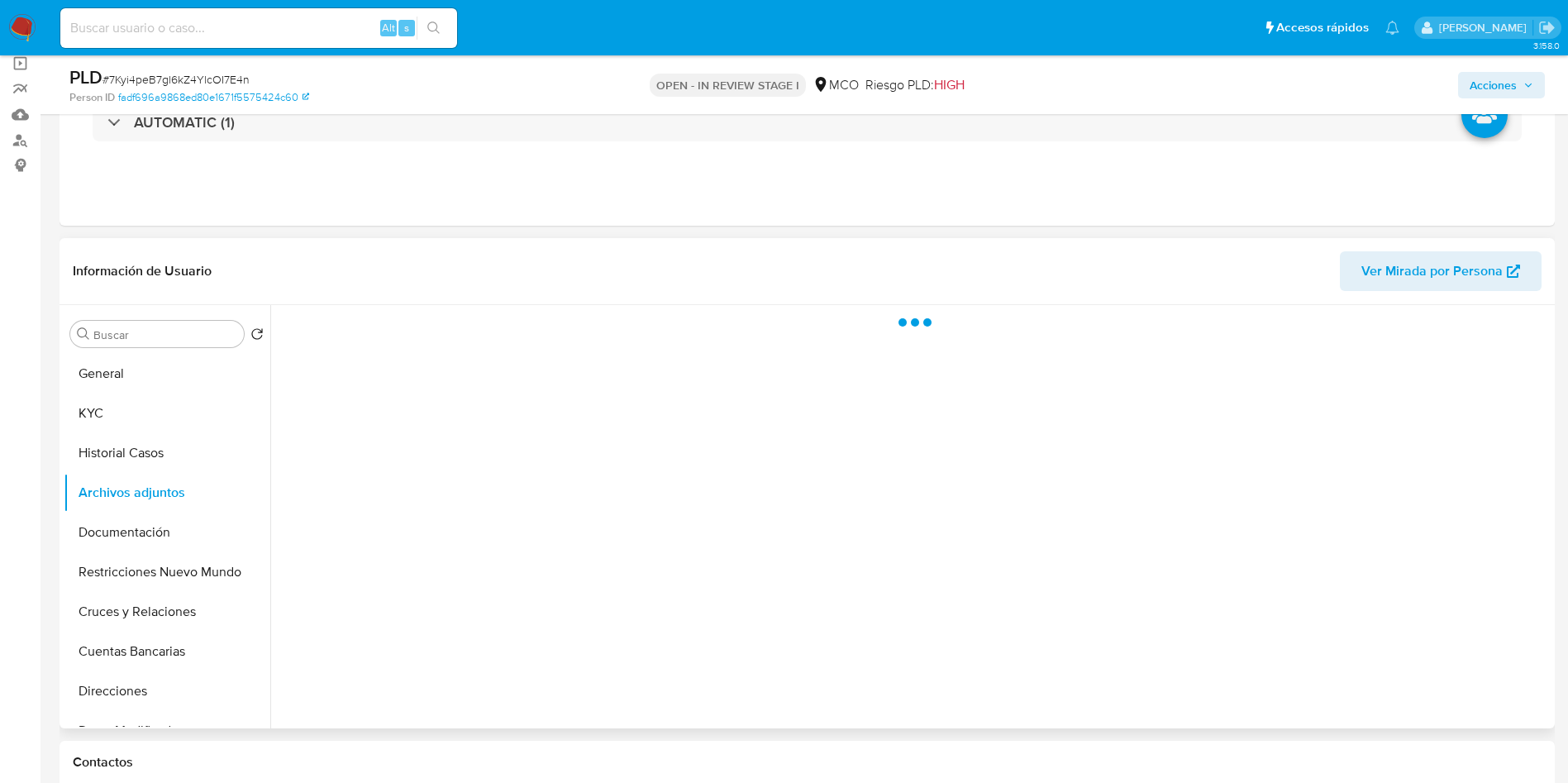
click at [608, 281] on header "Información de Usuario Ver Mirada por Persona" at bounding box center [806, 271] width 1469 height 40
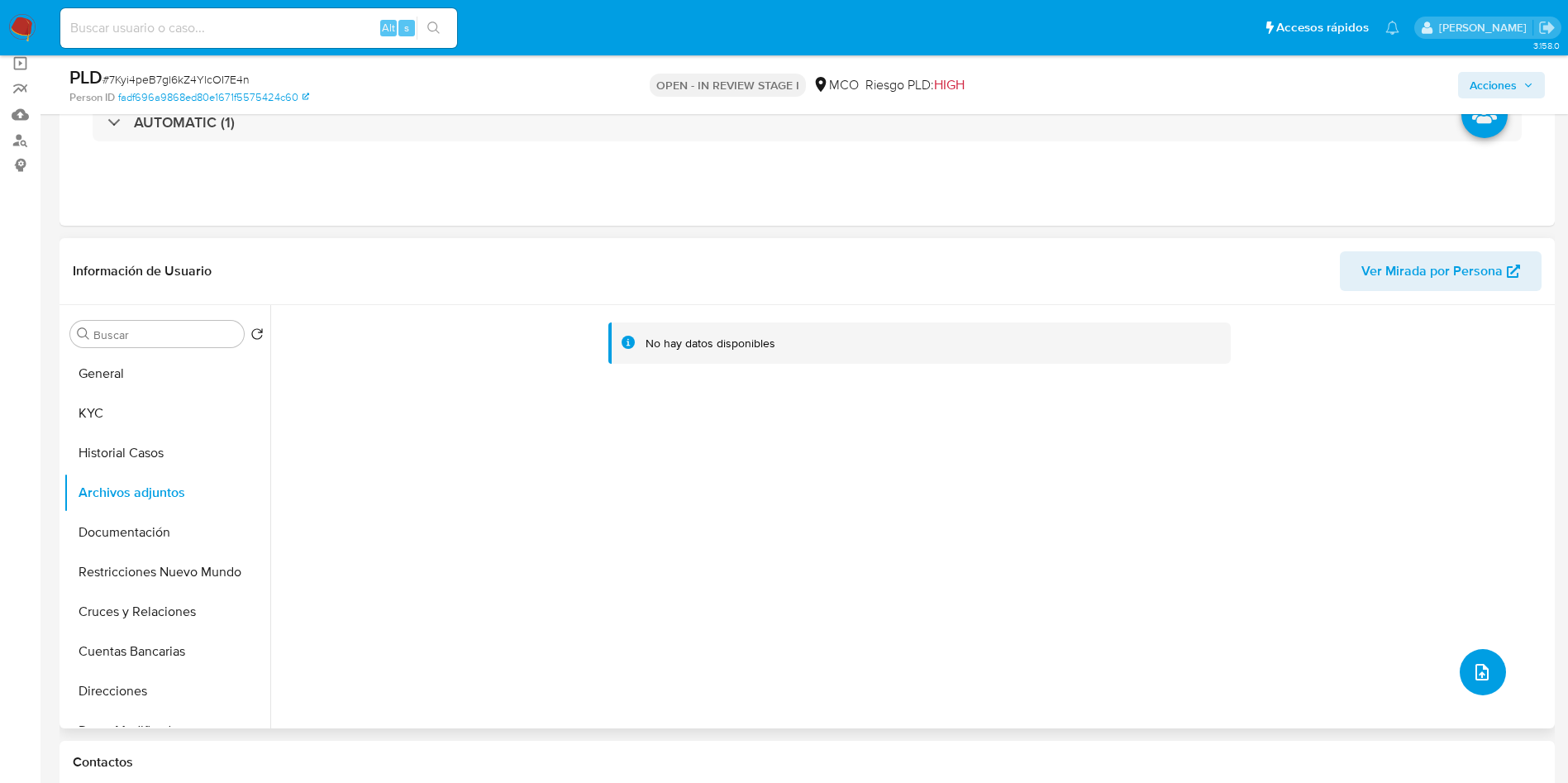
click at [1475, 666] on icon "upload-file" at bounding box center [1482, 672] width 13 height 17
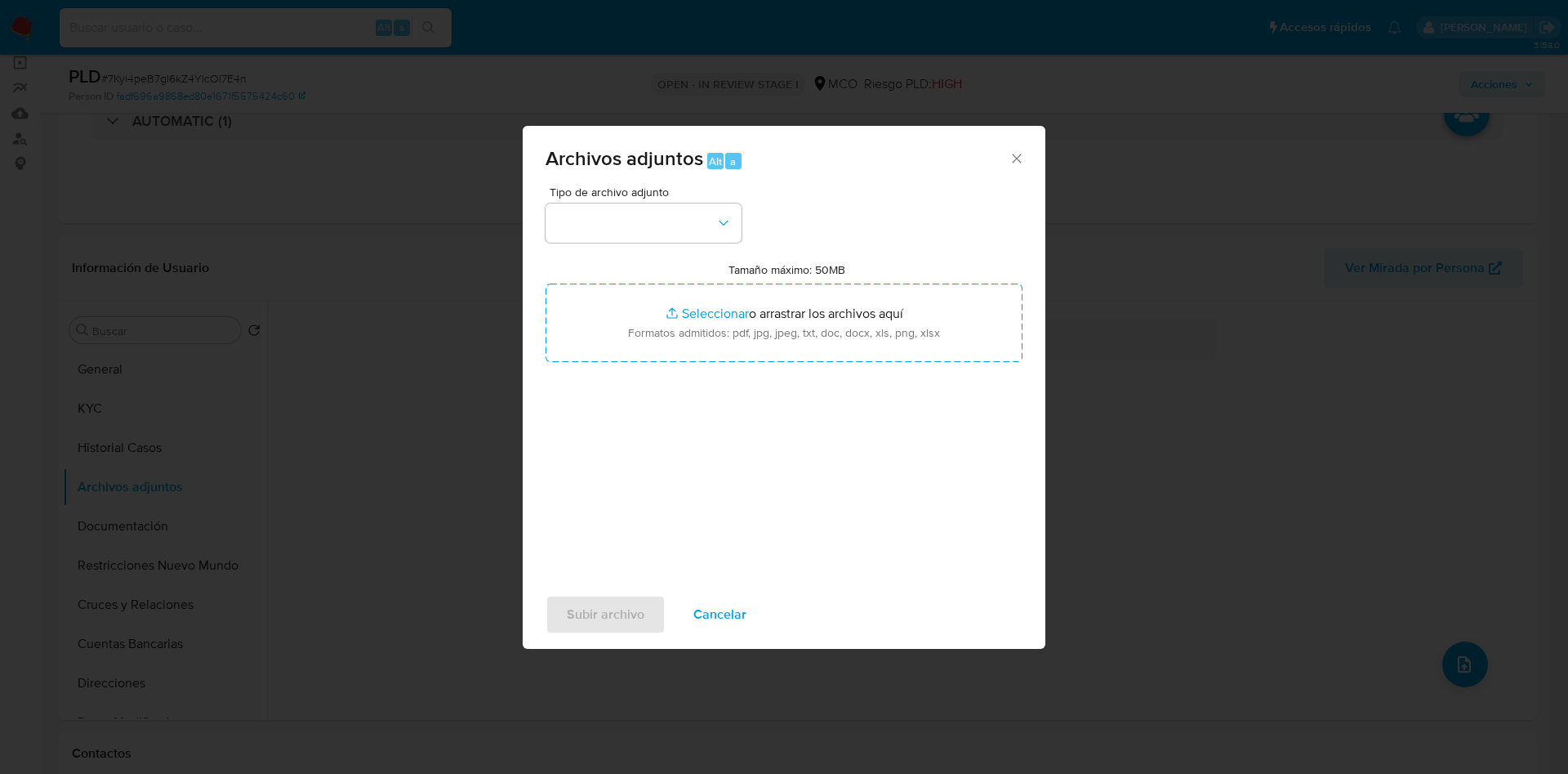
click at [642, 243] on div "Tipo de archivo adjunto Tamaño máximo: 50MB Seleccionar archivos Seleccionar o …" at bounding box center [784, 379] width 477 height 385
click at [617, 221] on button "button" at bounding box center [644, 223] width 196 height 39
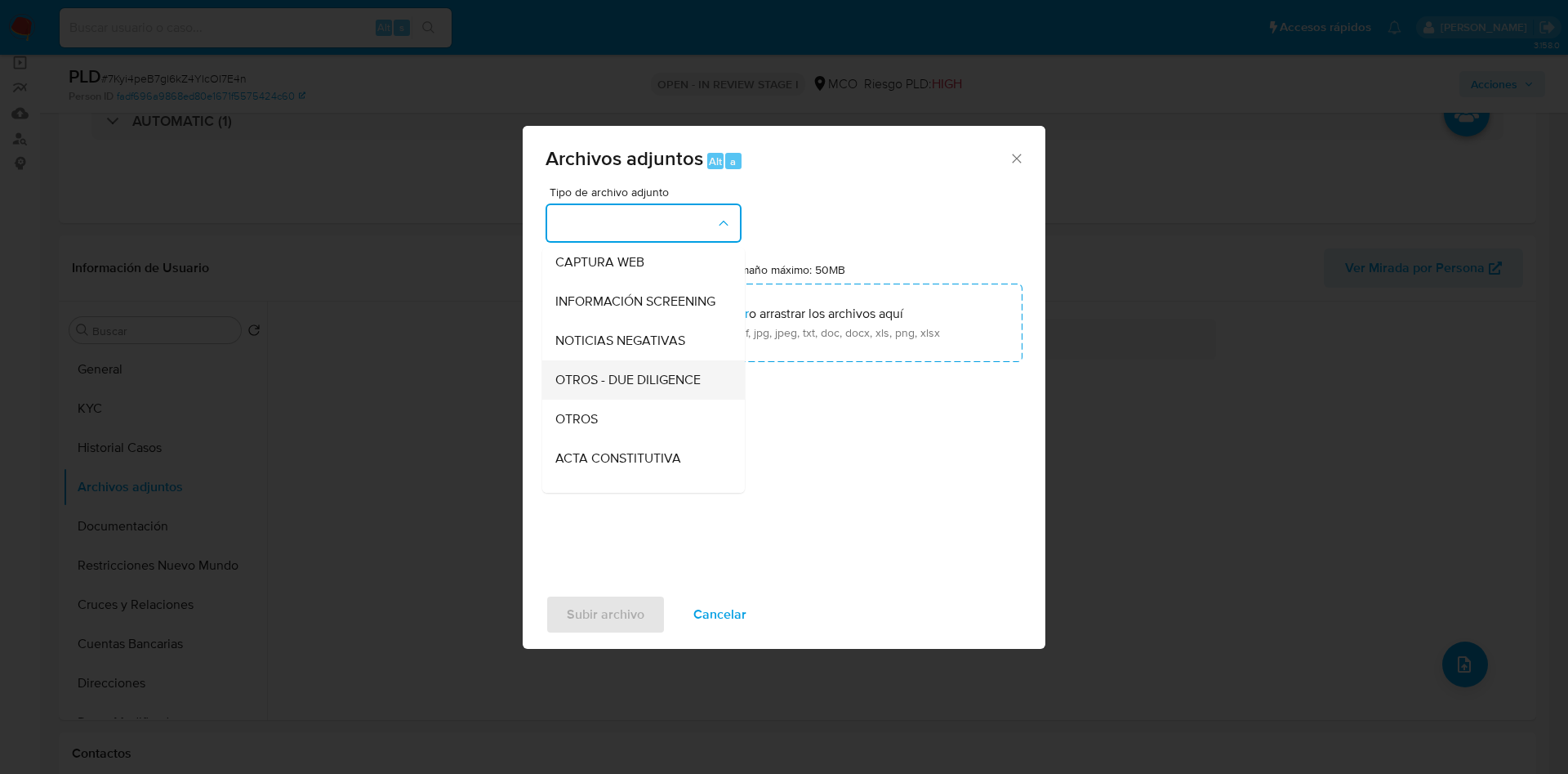
click at [609, 400] on div "OTROS - DUE DILIGENCE" at bounding box center [639, 380] width 167 height 39
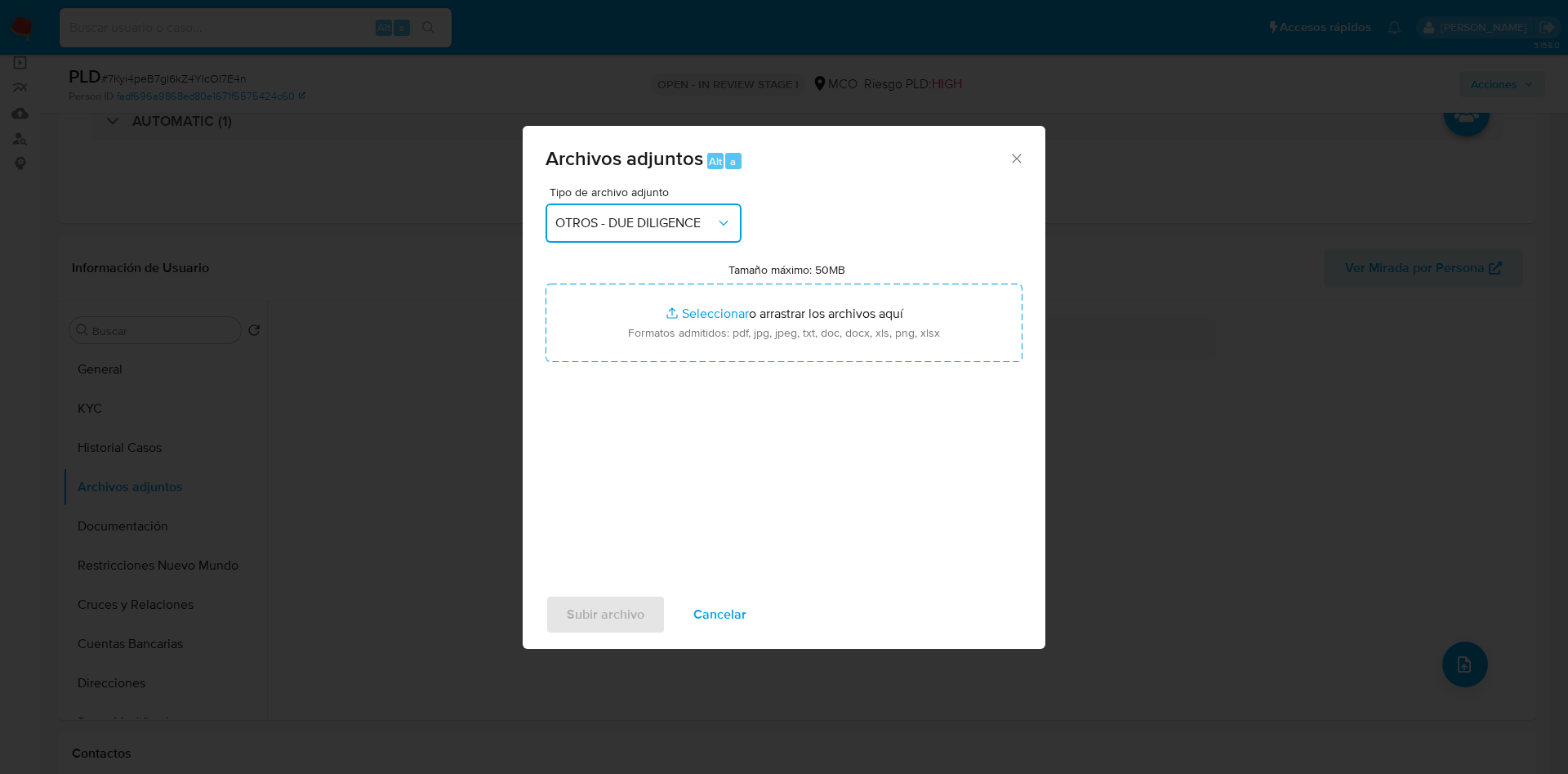
click at [607, 215] on span "OTROS - DUE DILIGENCE" at bounding box center [635, 223] width 160 height 17
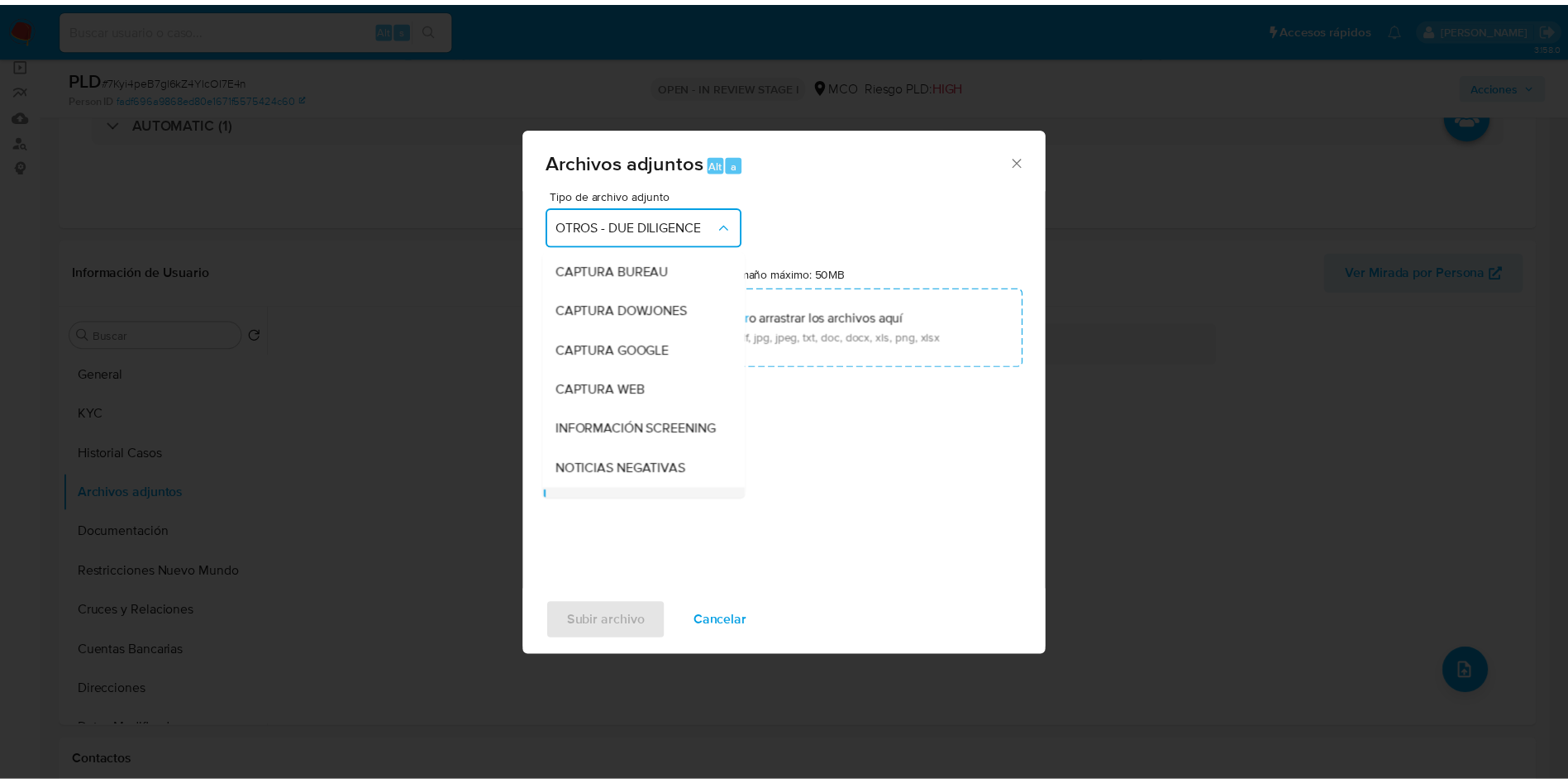
scroll to position [159, 0]
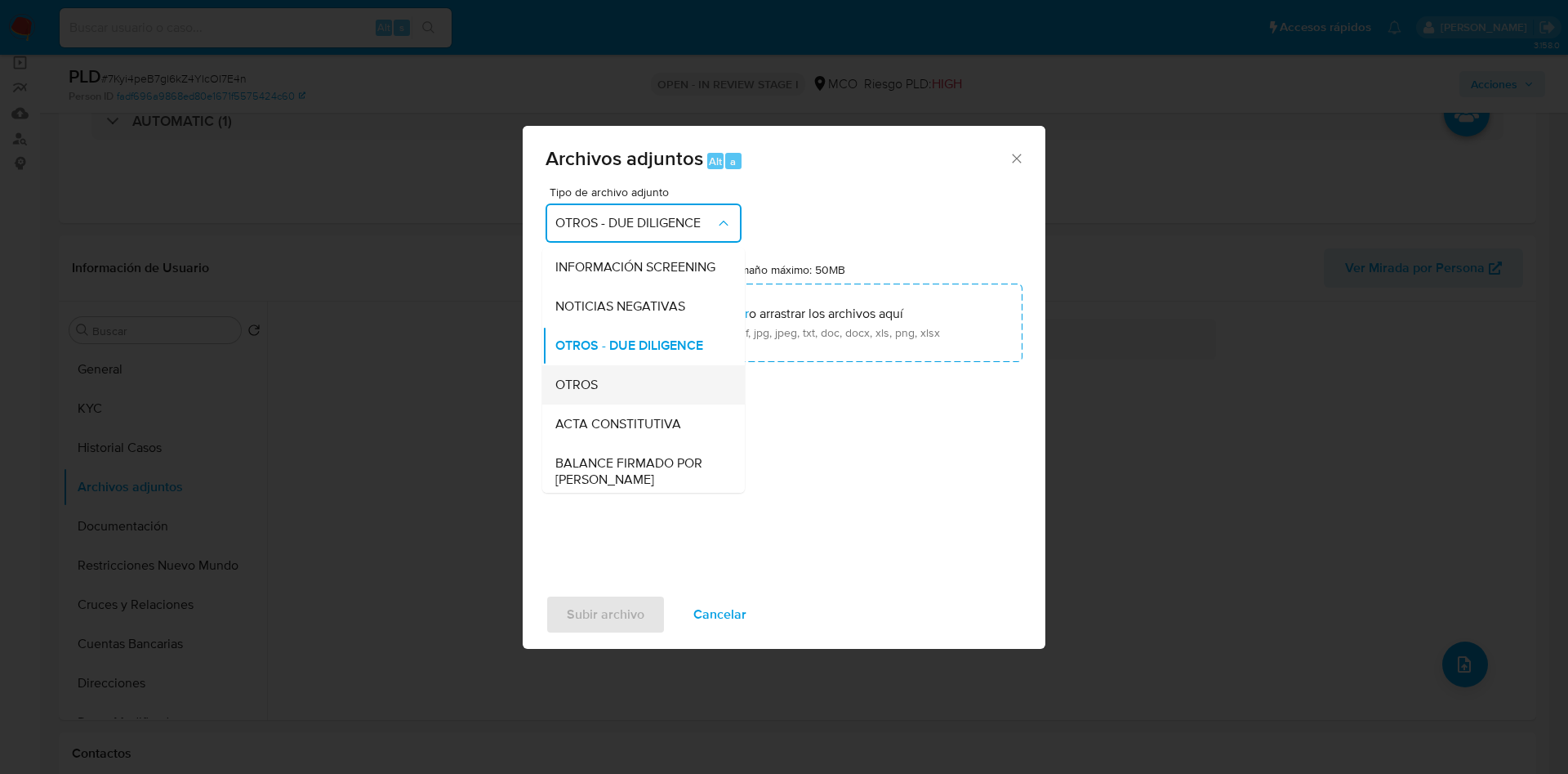
click at [597, 393] on span "OTROS" at bounding box center [577, 385] width 42 height 17
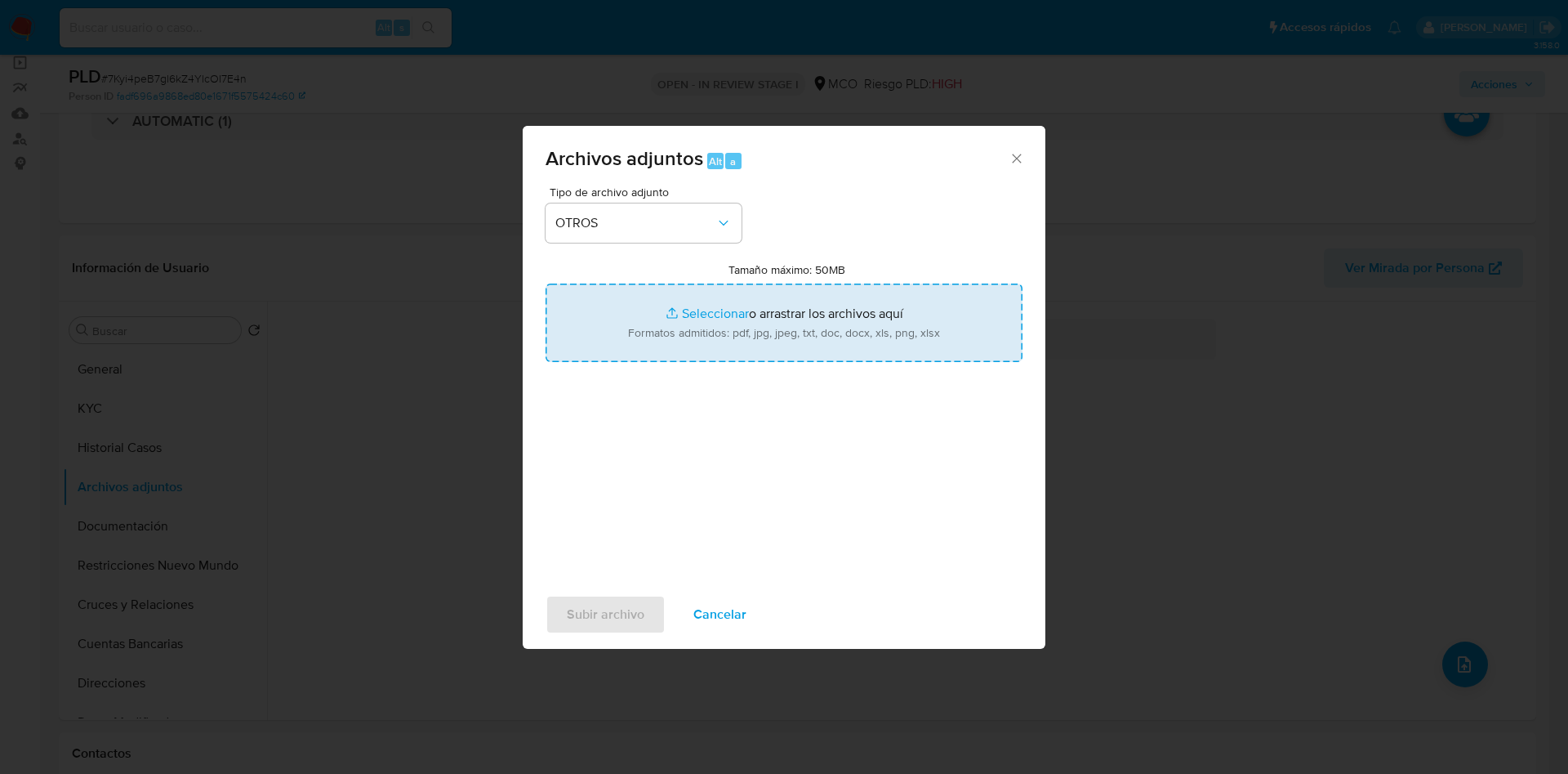
click at [729, 295] on input "Tamaño máximo: 50MB Seleccionar archivos" at bounding box center [784, 323] width 477 height 79
type input "C:\fakepath\606377102 - 11_09_2025.pdf"
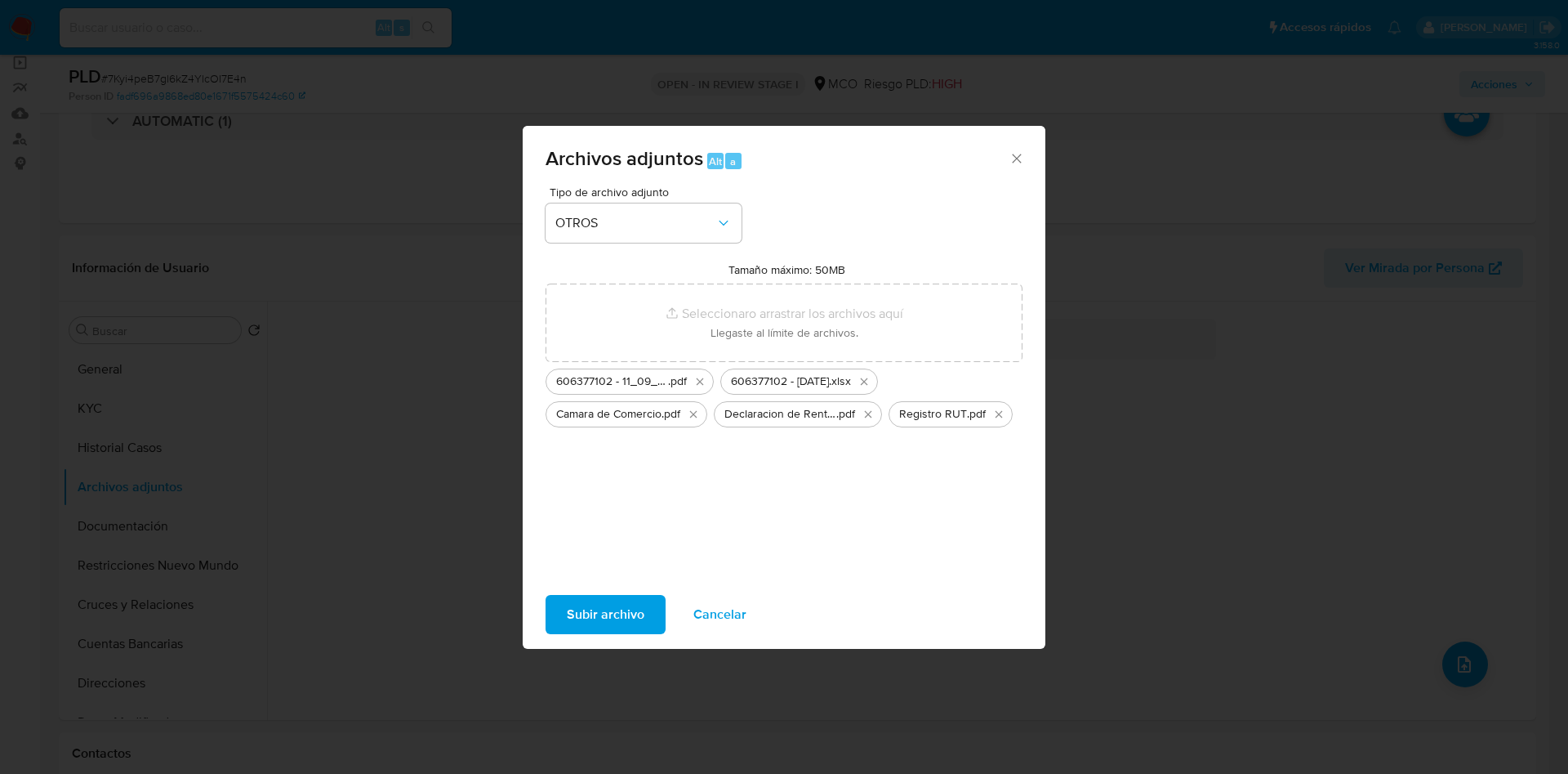
click at [624, 608] on span "Subir archivo" at bounding box center [605, 614] width 78 height 36
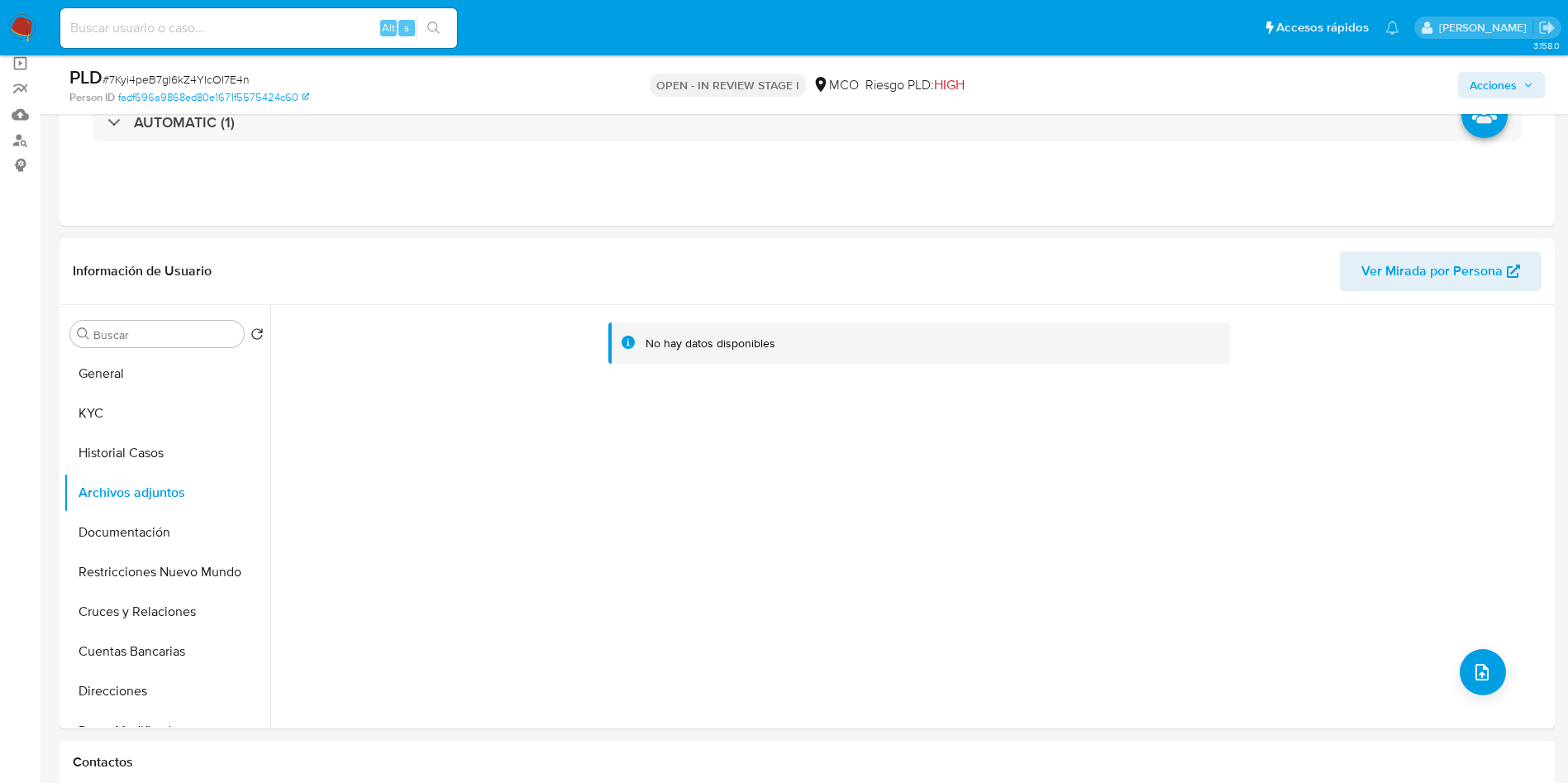
click at [1525, 85] on icon "button" at bounding box center [1528, 84] width 10 height 10
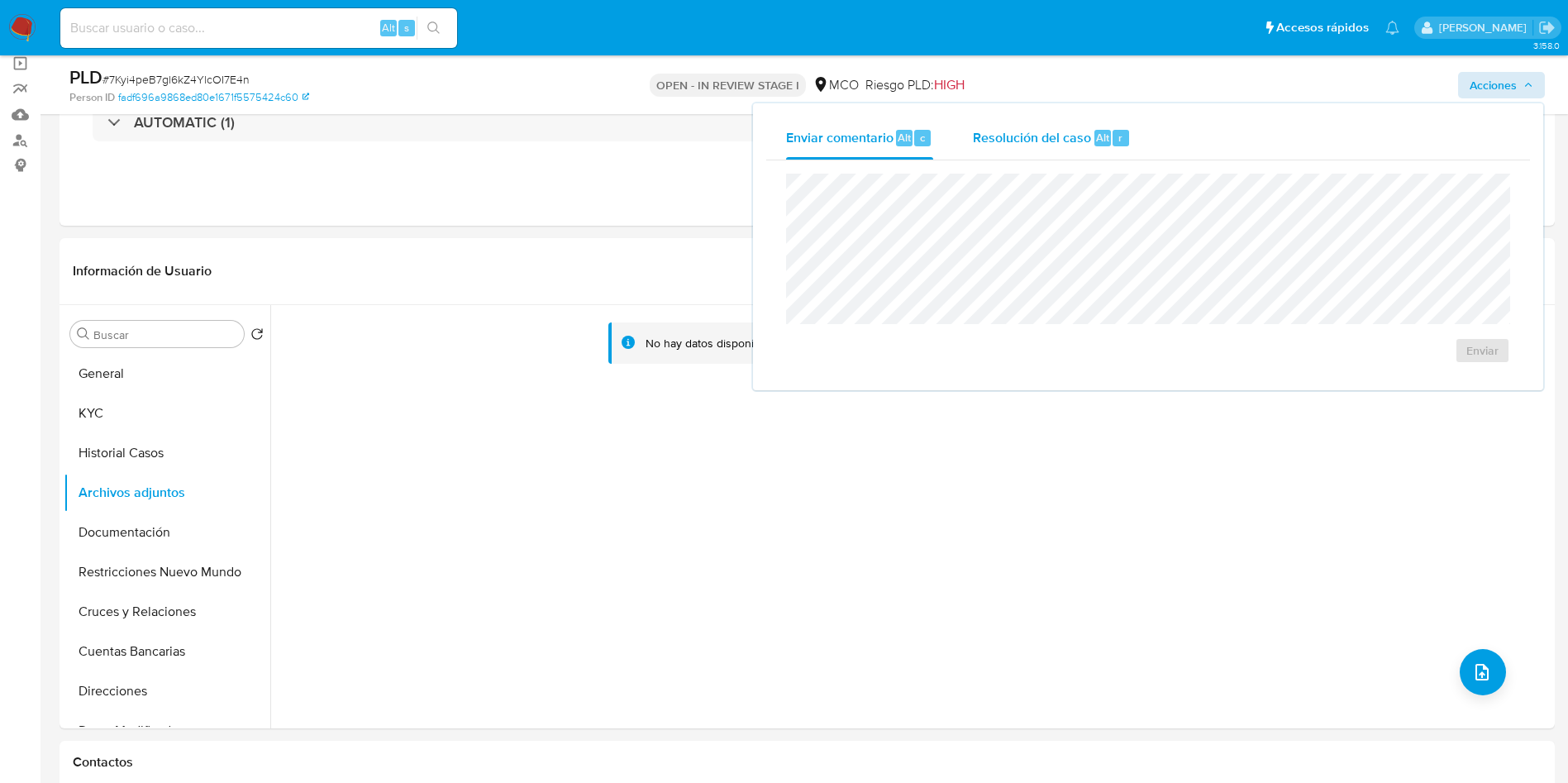
click at [1060, 132] on span "Resolución del caso" at bounding box center [1031, 136] width 118 height 19
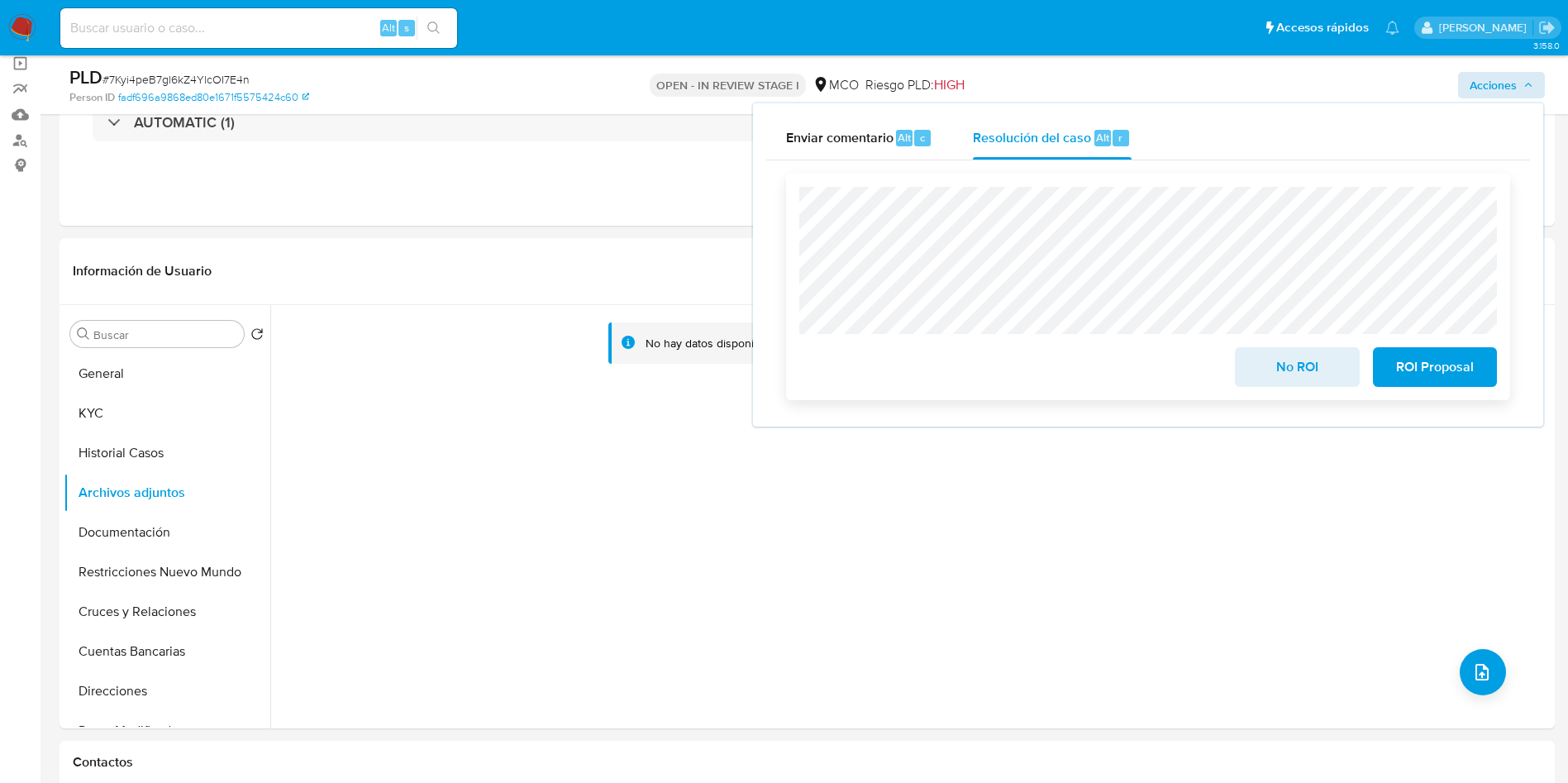
scroll to position [0, 0]
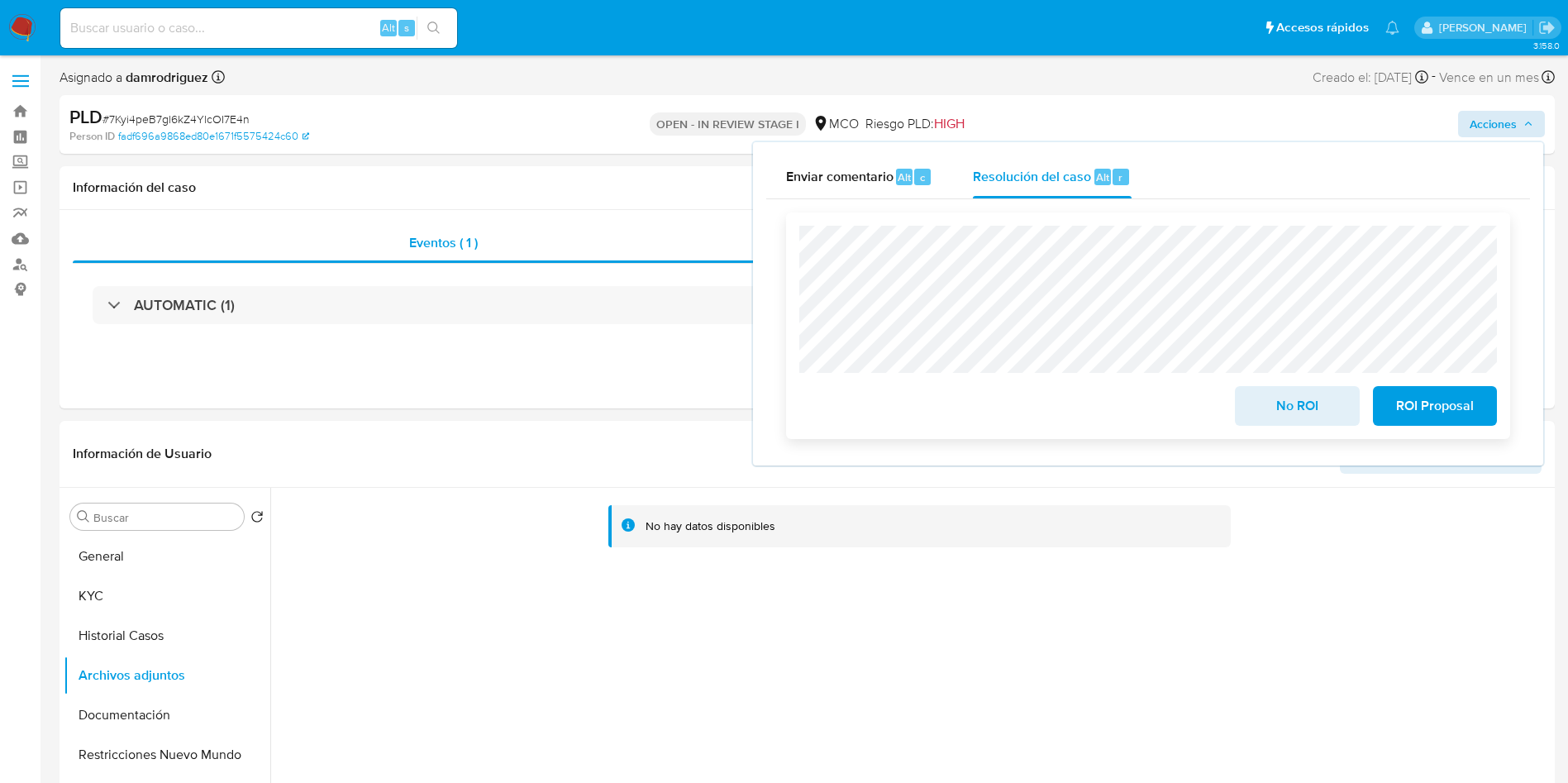
click at [1266, 412] on span "No ROI" at bounding box center [1296, 405] width 81 height 36
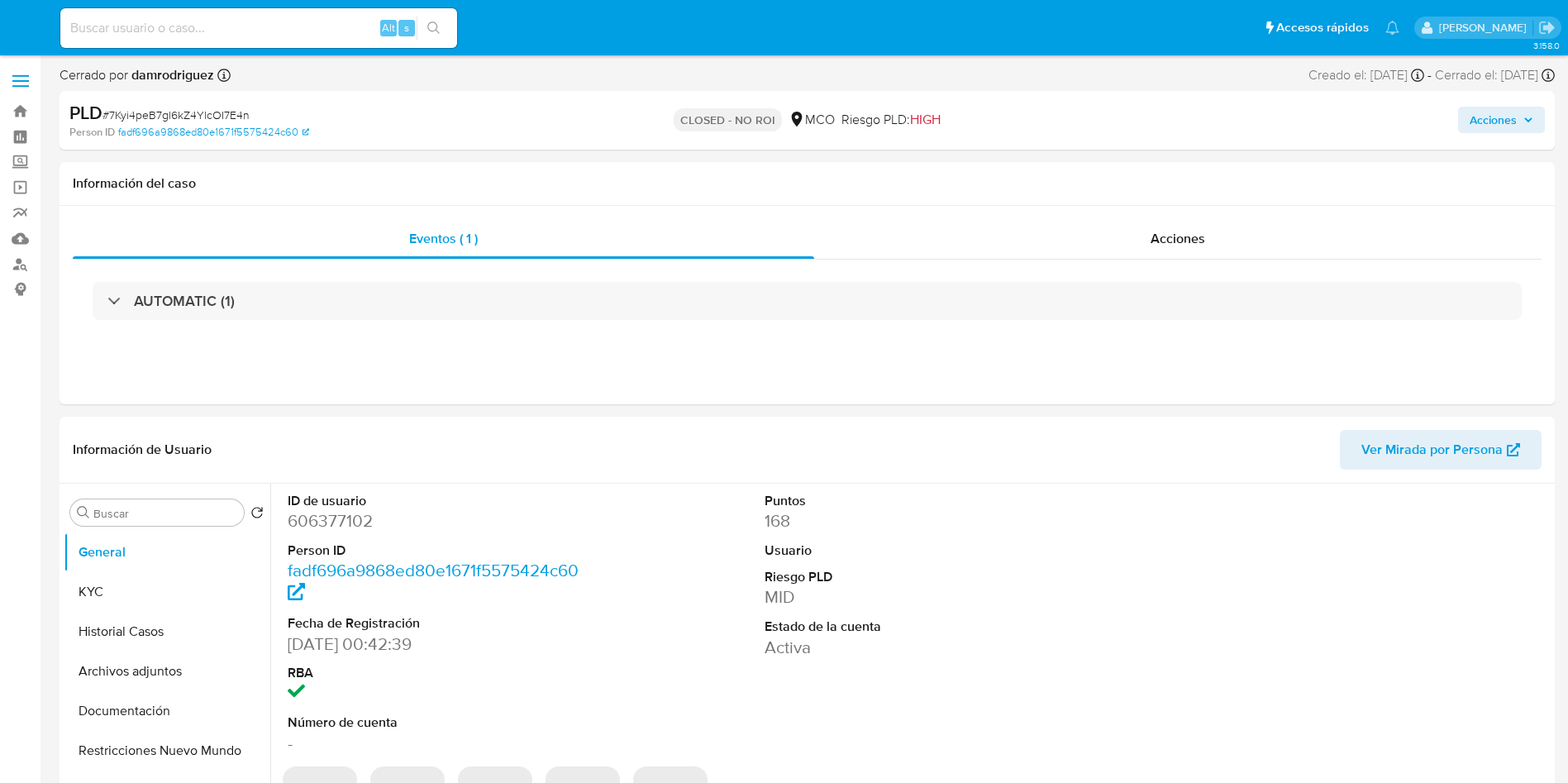
select select "10"
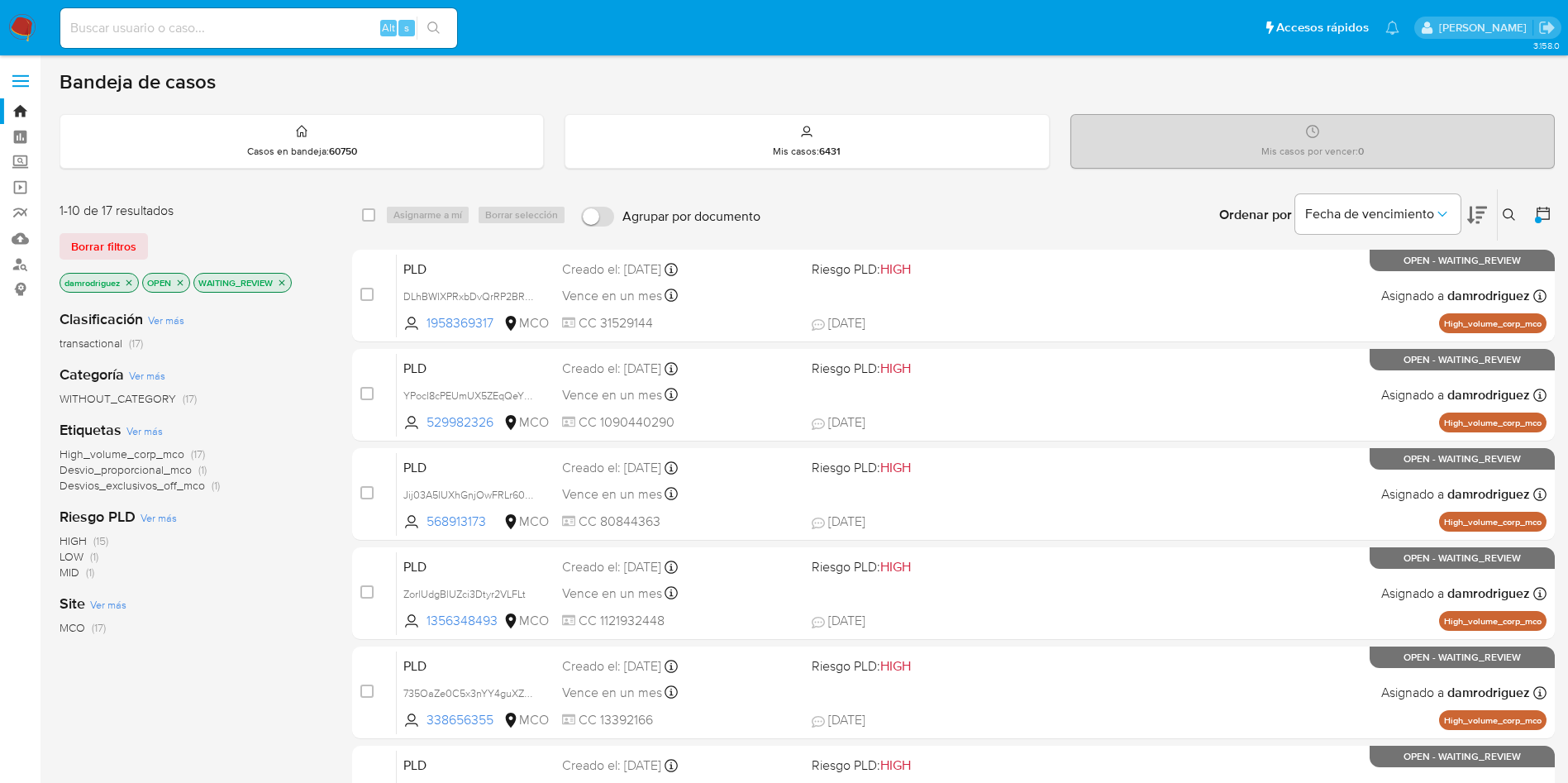
click at [30, 29] on img at bounding box center [22, 28] width 28 height 28
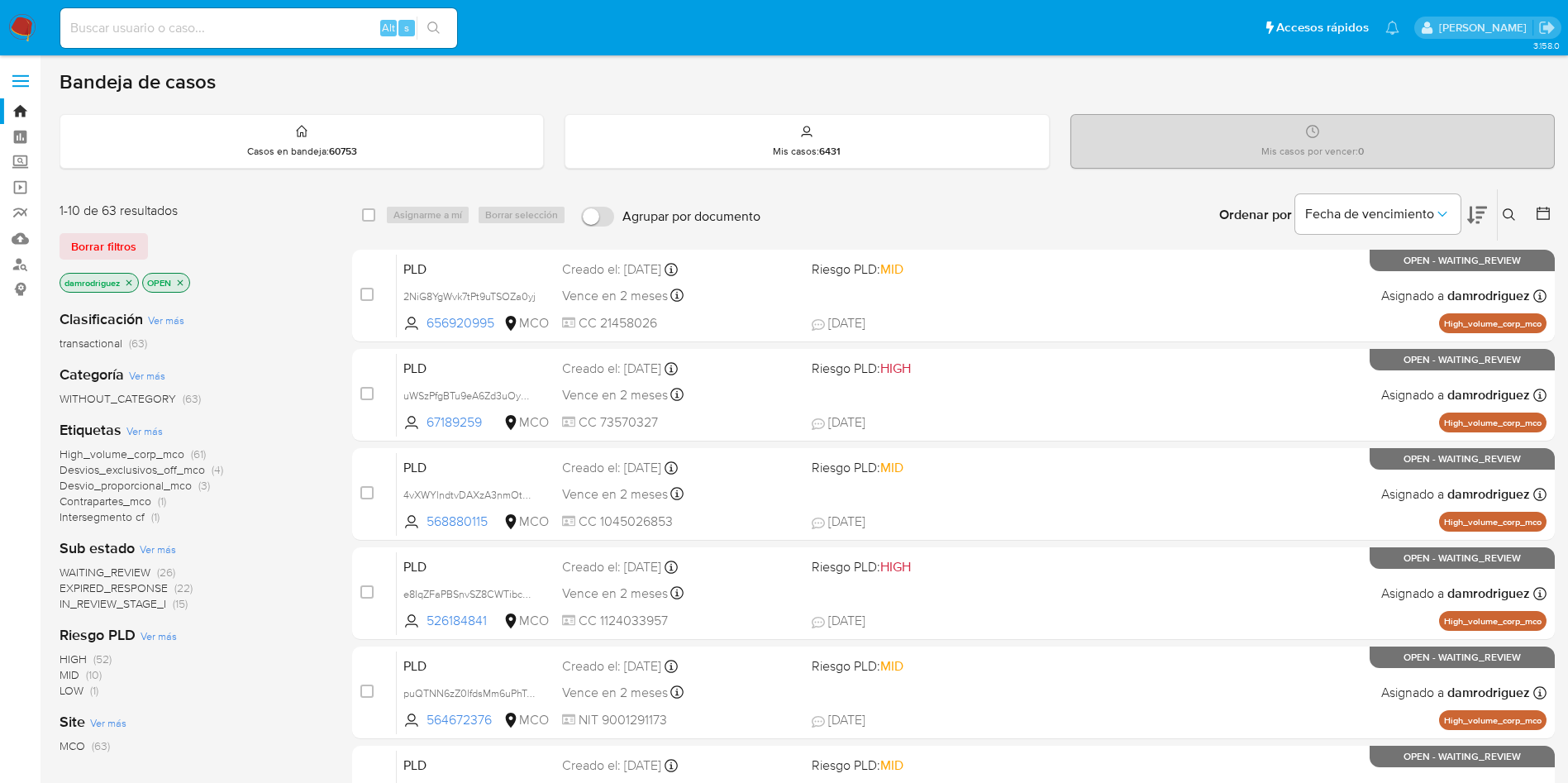
click at [1538, 219] on icon at bounding box center [1543, 213] width 13 height 13
click at [1543, 215] on icon at bounding box center [1543, 213] width 17 height 17
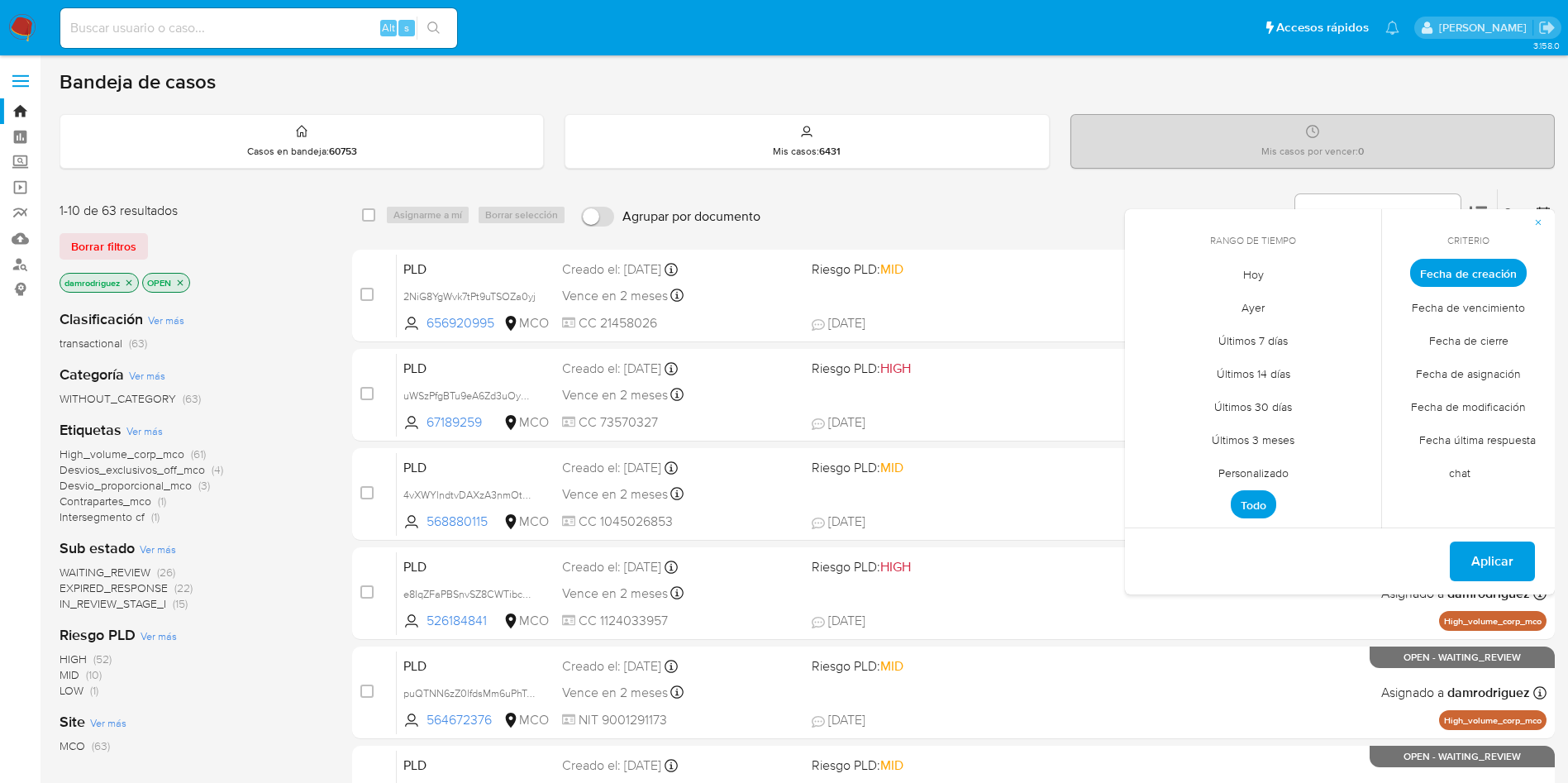
click at [1269, 473] on span "Personalizado" at bounding box center [1253, 472] width 105 height 34
click at [1138, 302] on div "septiembre 2025 septiembre 2025 lun lunes mar martes mié miércoles jue jueves v…" at bounding box center [1253, 398] width 264 height 261
click at [1154, 303] on icon "Mes anterior" at bounding box center [1150, 302] width 19 height 19
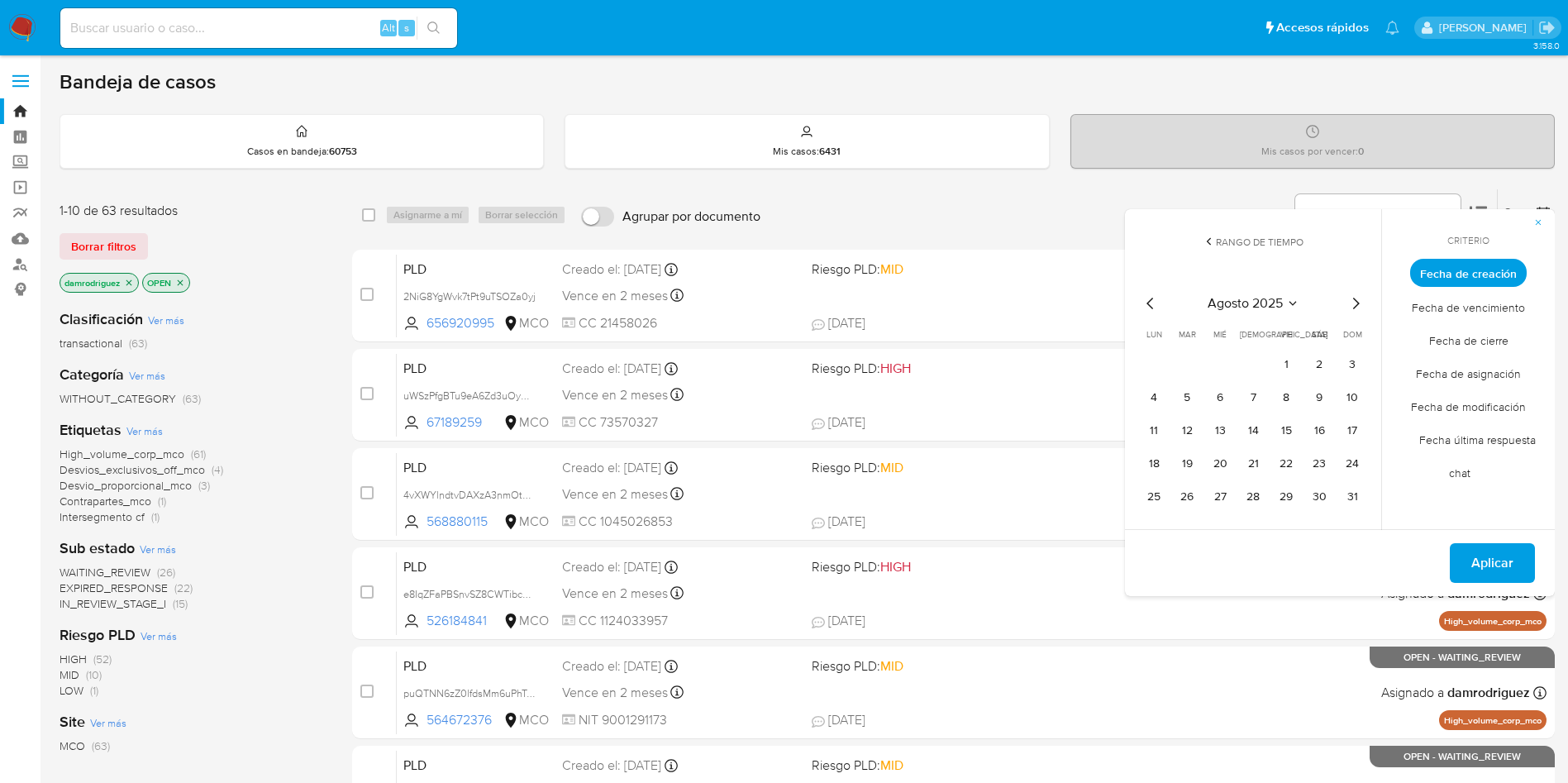
click at [1150, 301] on icon "Mes anterior" at bounding box center [1150, 302] width 19 height 19
click at [1253, 389] on button "10" at bounding box center [1253, 397] width 27 height 27
click at [1156, 434] on button "14" at bounding box center [1153, 430] width 27 height 27
click at [1486, 563] on span "Aplicar" at bounding box center [1492, 562] width 42 height 36
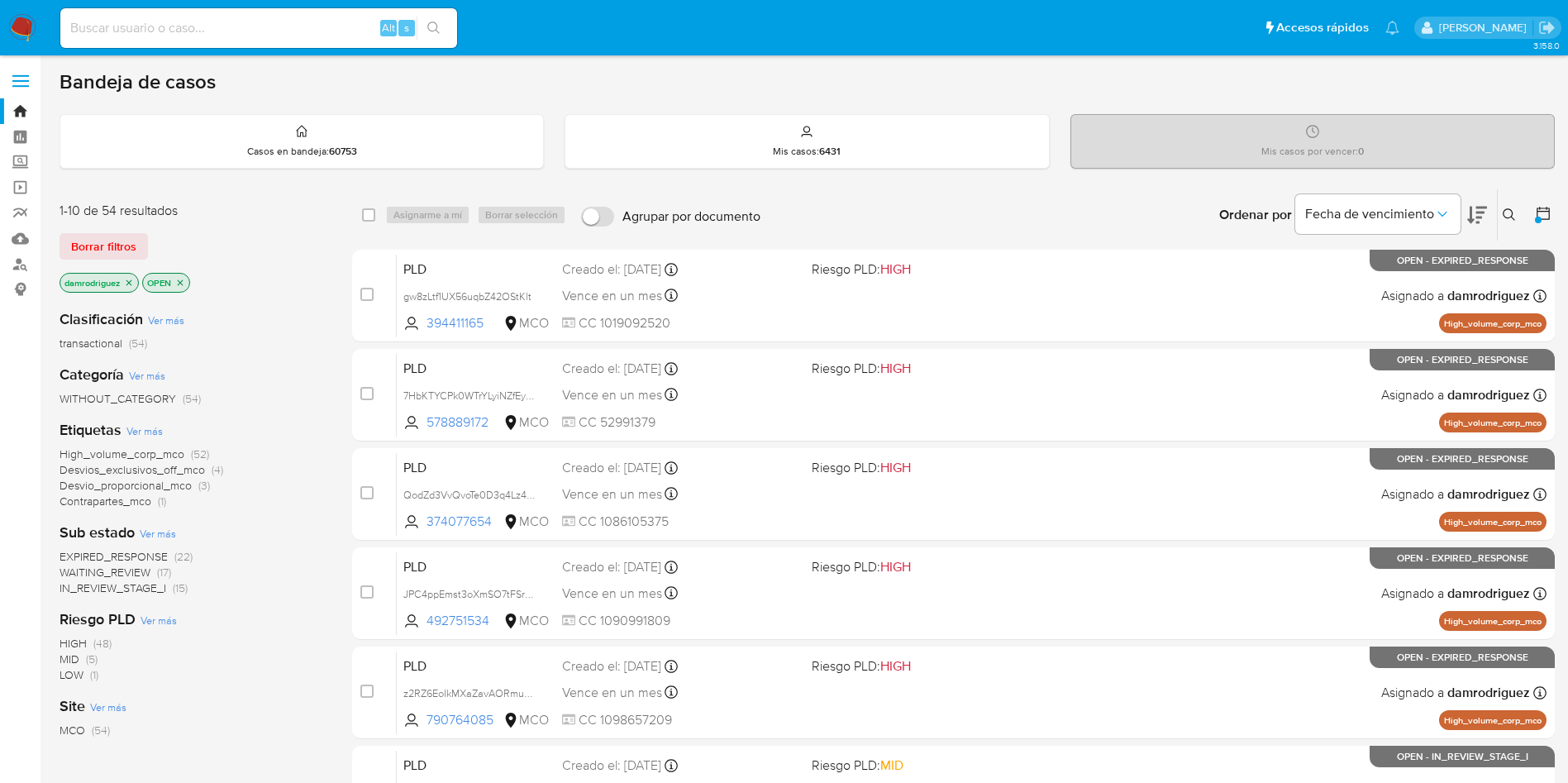
click at [103, 571] on span "WAITING_REVIEW" at bounding box center [105, 571] width 91 height 17
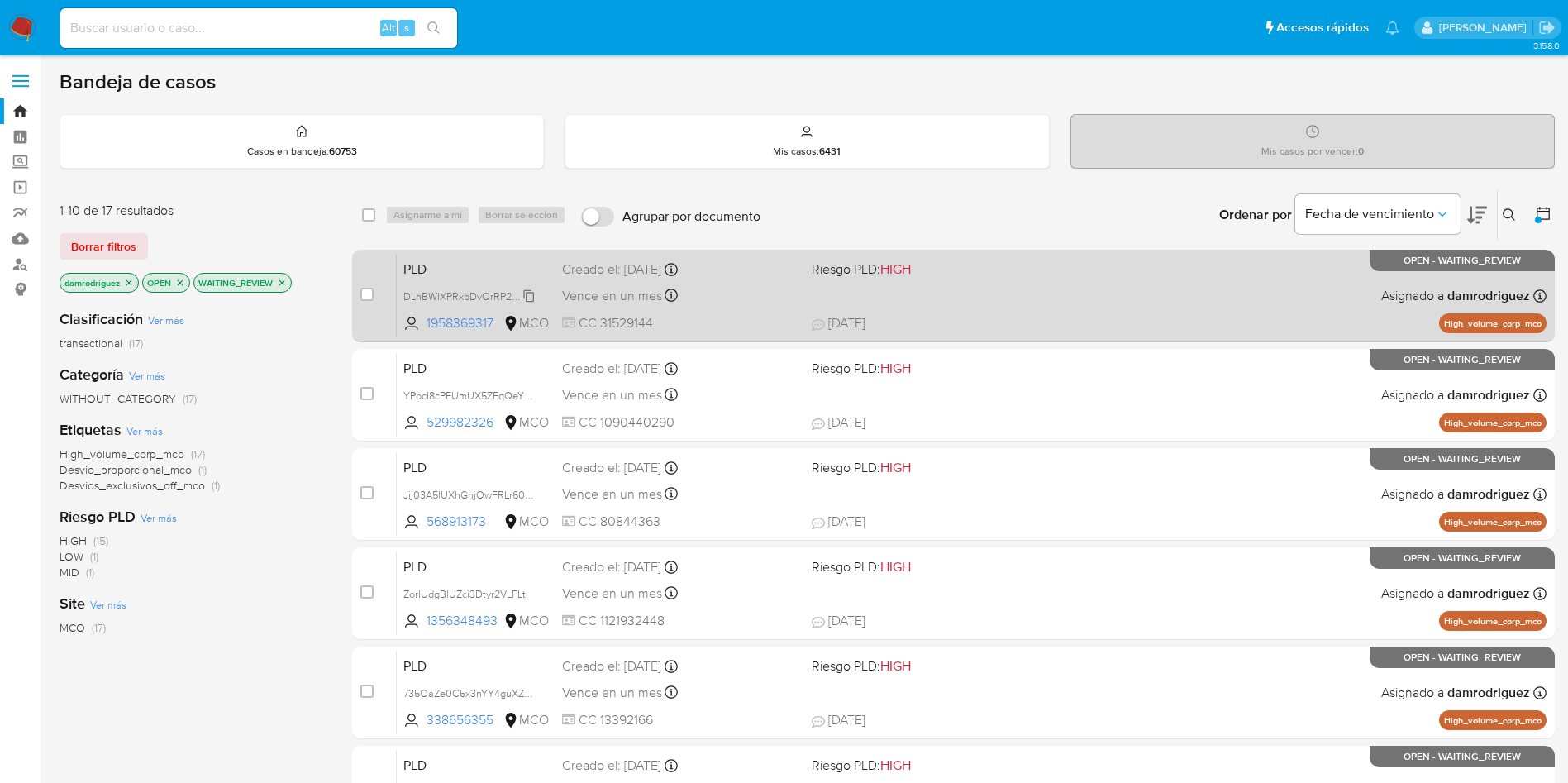
click at [456, 294] on span "DLhBWIXPRxbDvQrRP2BRok47" at bounding box center [475, 295] width 143 height 19
